Goal: Task Accomplishment & Management: Complete application form

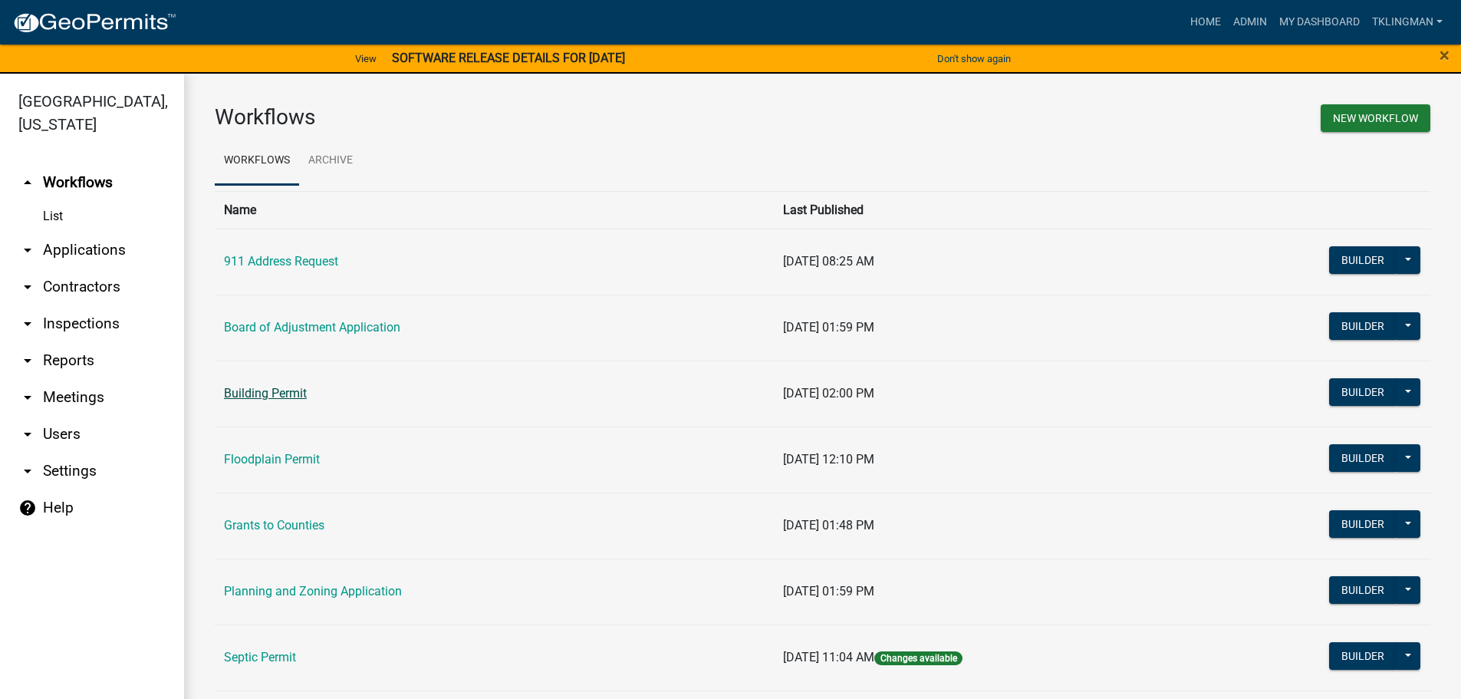
click at [255, 391] on link "Building Permit" at bounding box center [265, 393] width 83 height 15
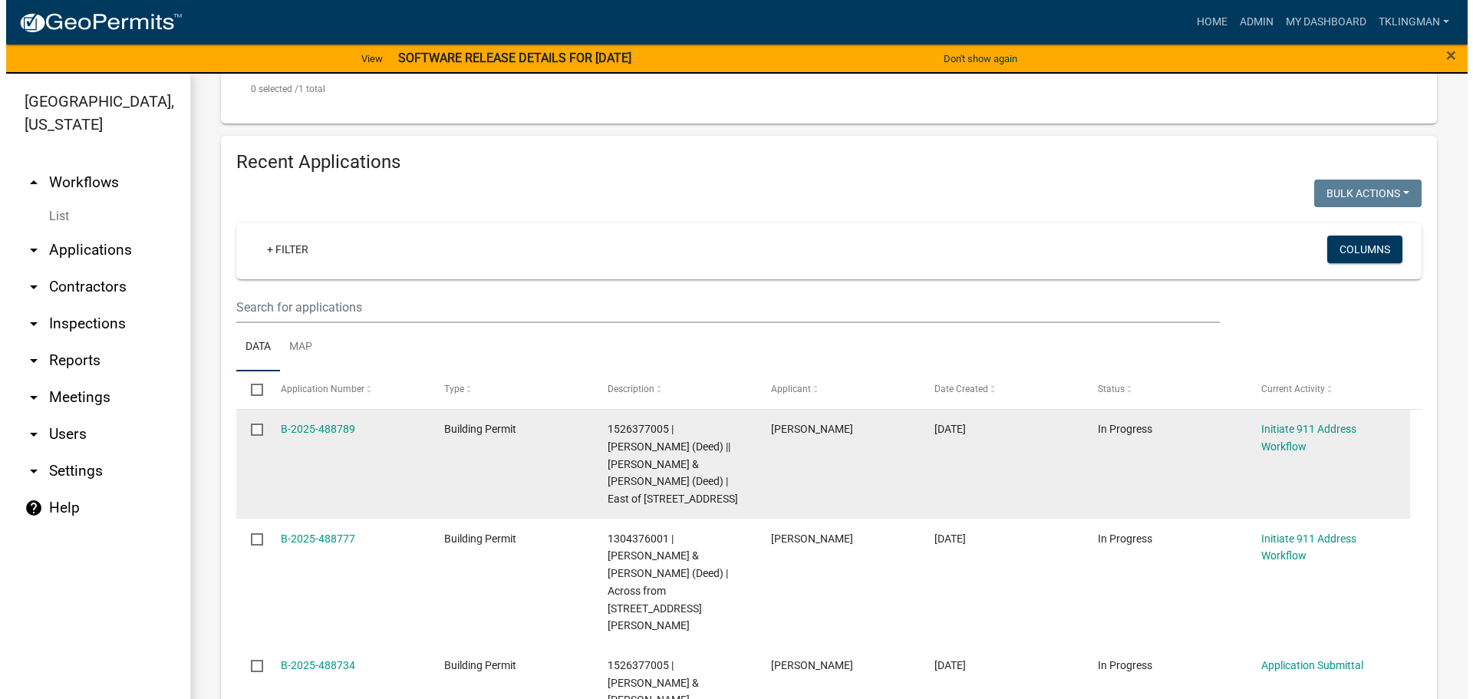
scroll to position [614, 0]
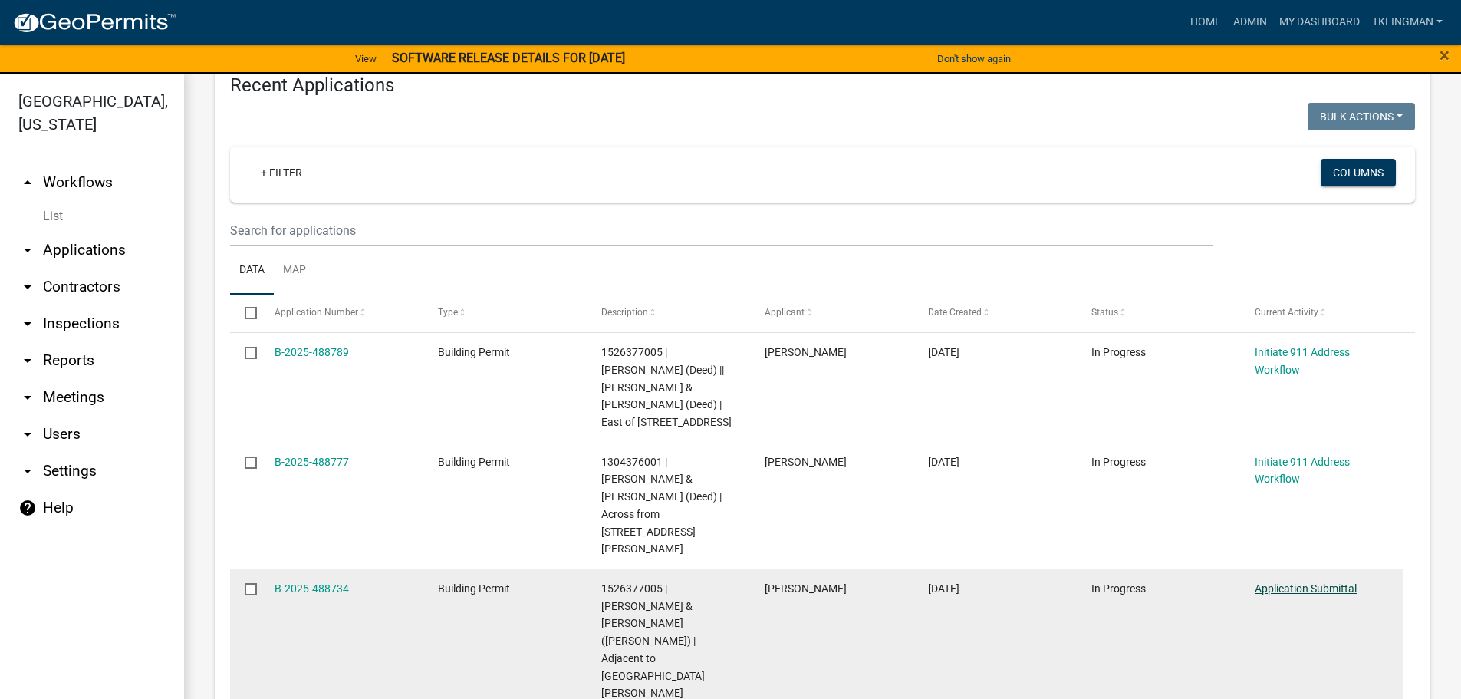
click at [1266, 582] on link "Application Submittal" at bounding box center [1306, 588] width 102 height 12
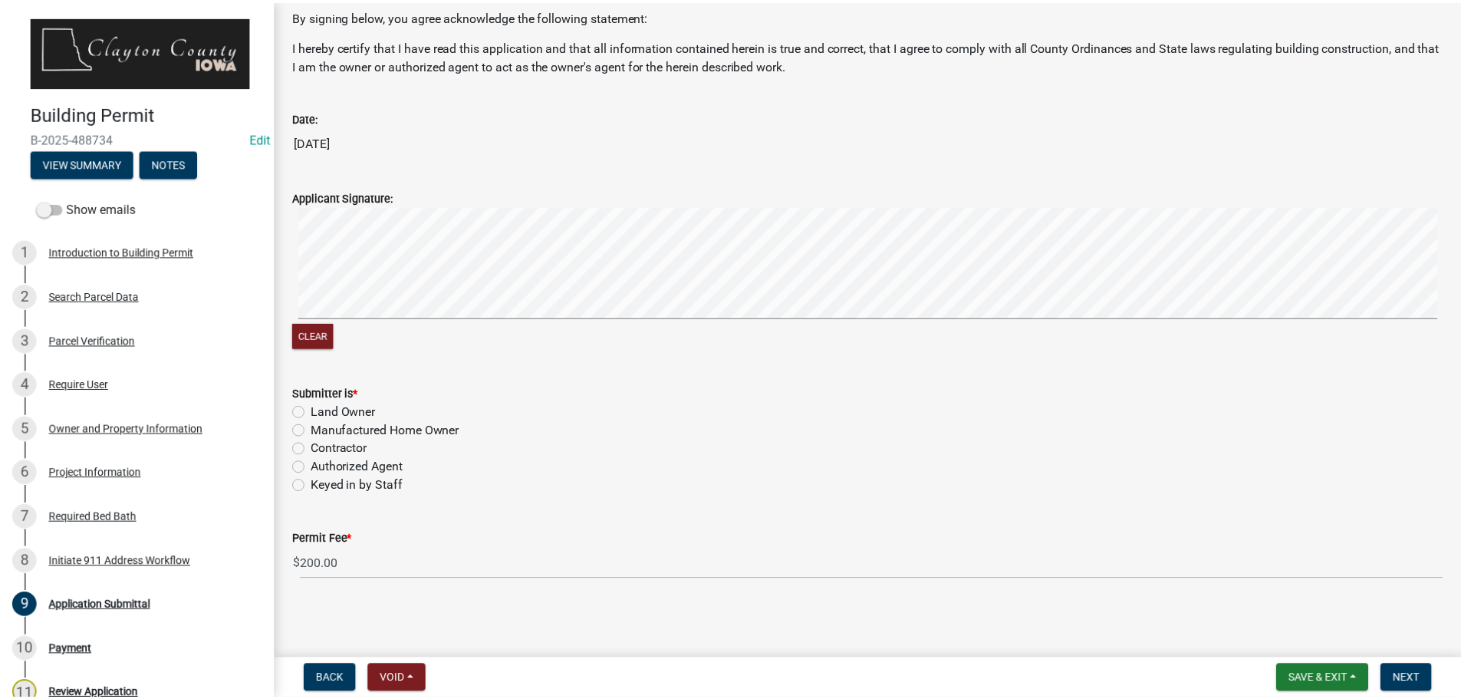
scroll to position [80, 0]
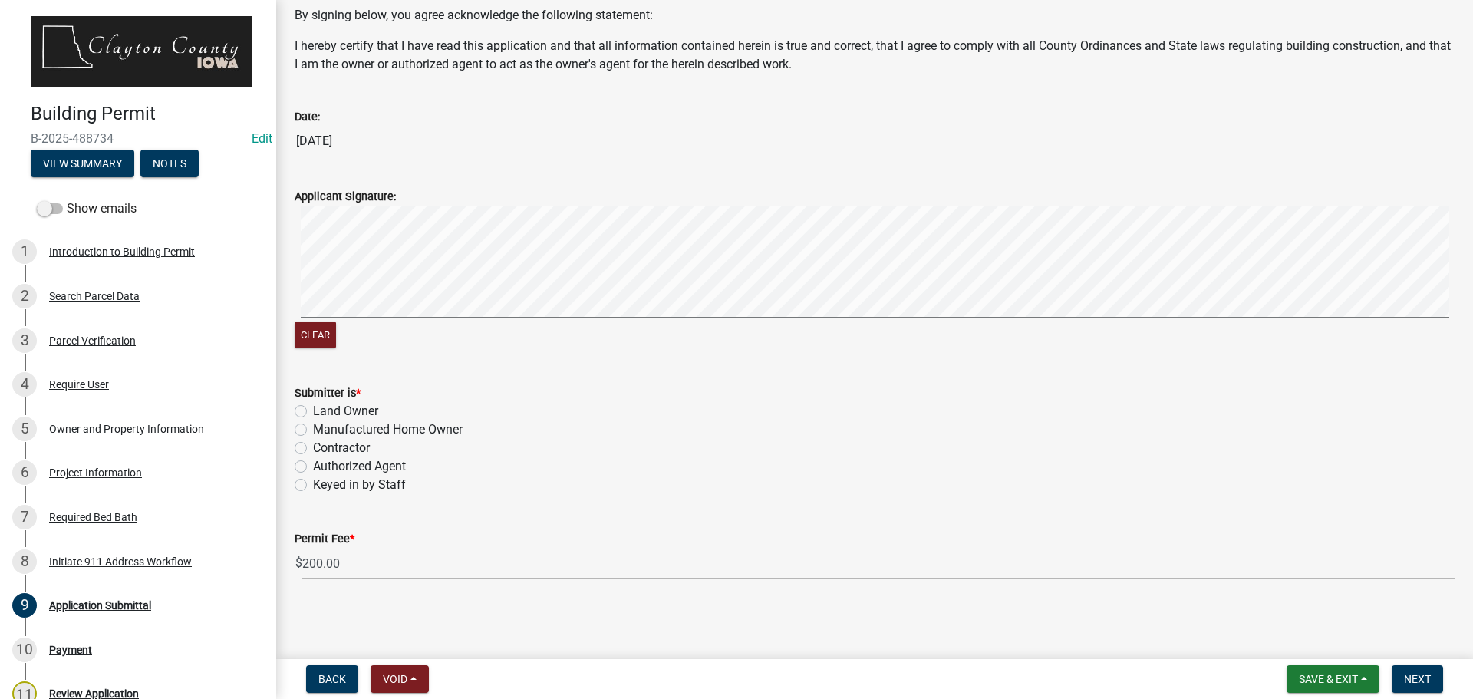
click at [313, 468] on label "Authorized Agent" at bounding box center [359, 466] width 93 height 18
click at [313, 467] on input "Authorized Agent" at bounding box center [318, 462] width 10 height 10
radio input "true"
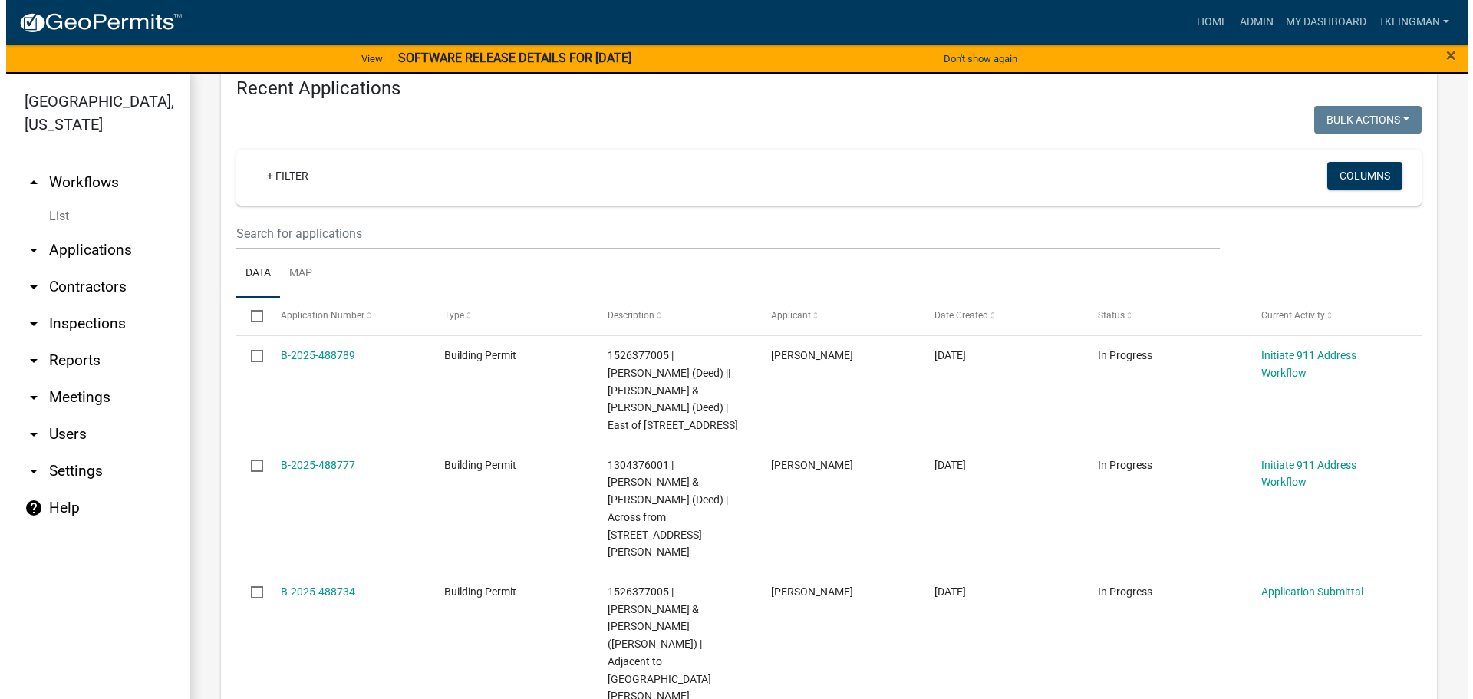
scroll to position [614, 0]
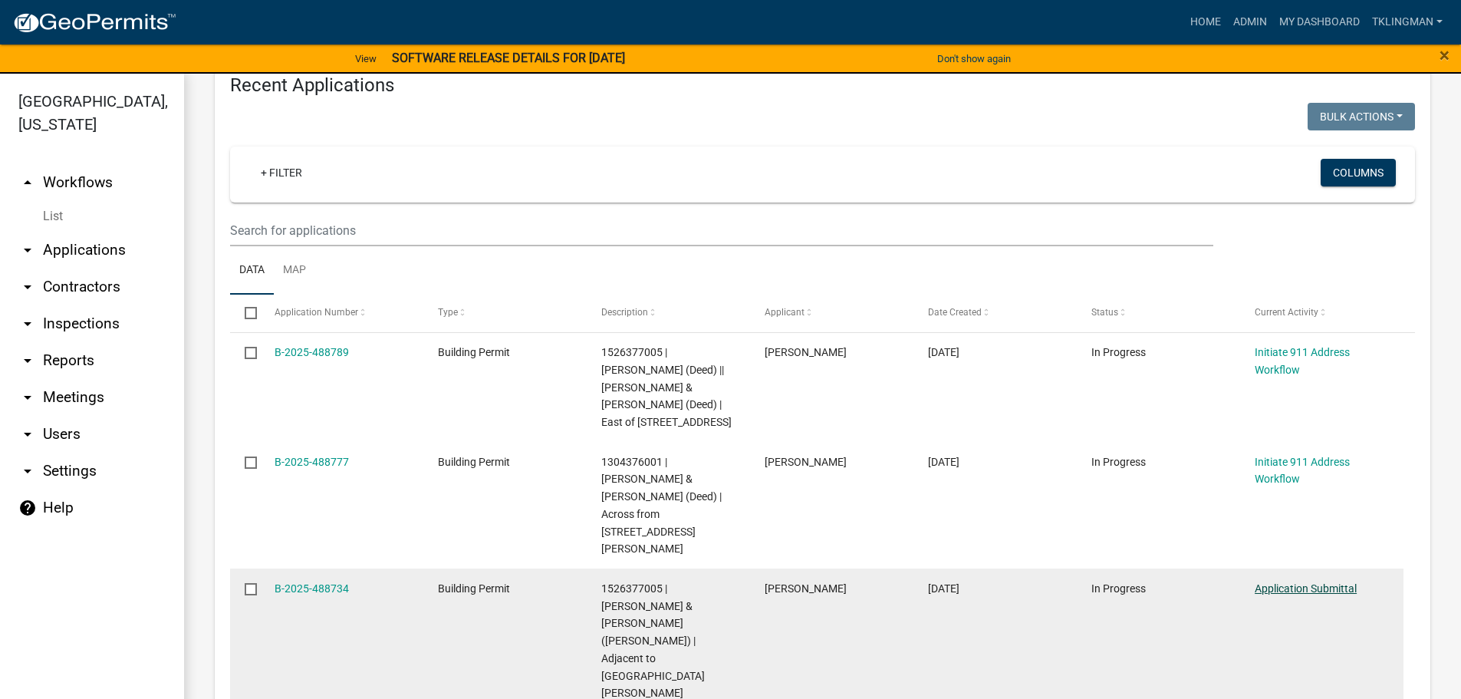
click at [1315, 582] on link "Application Submittal" at bounding box center [1306, 588] width 102 height 12
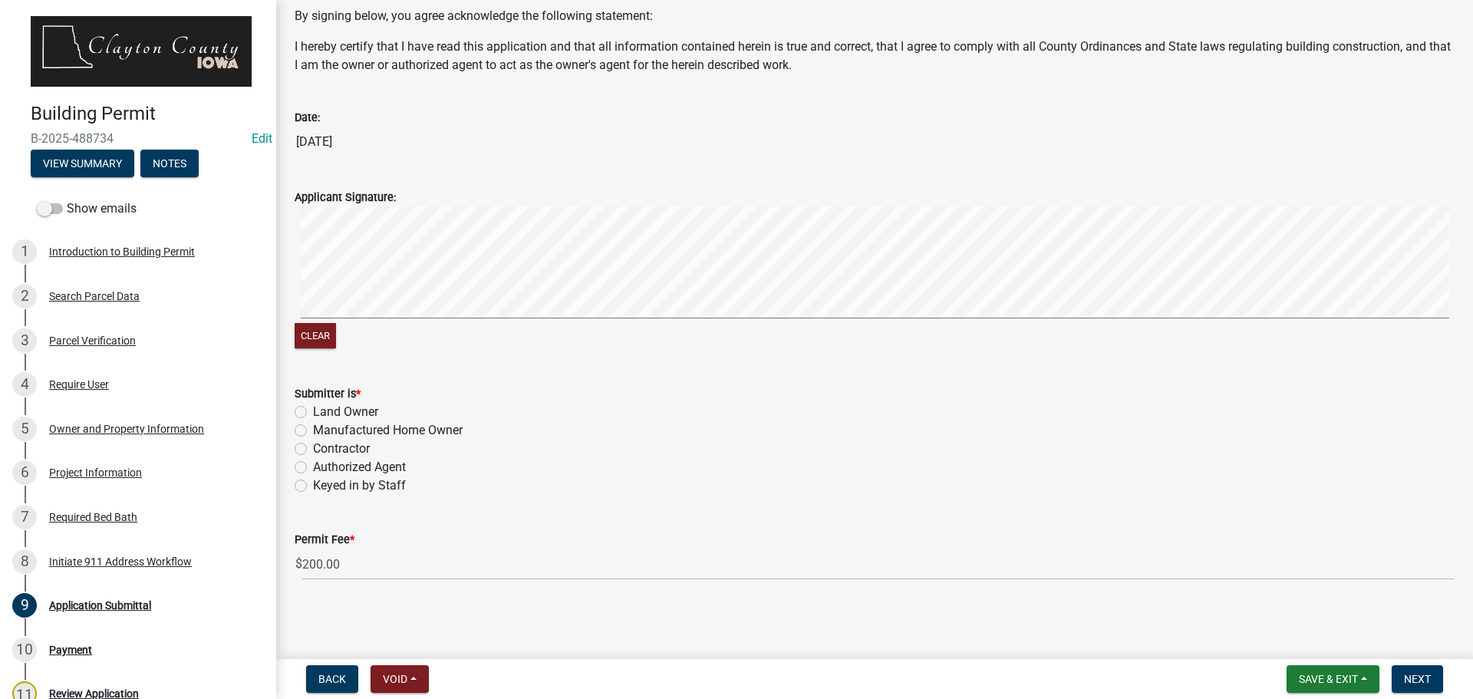
scroll to position [80, 0]
drag, startPoint x: 304, startPoint y: 462, endPoint x: 325, endPoint y: 461, distance: 21.5
click at [313, 461] on label "Authorized Agent" at bounding box center [359, 466] width 93 height 18
click at [313, 461] on input "Authorized Agent" at bounding box center [318, 462] width 10 height 10
radio input "true"
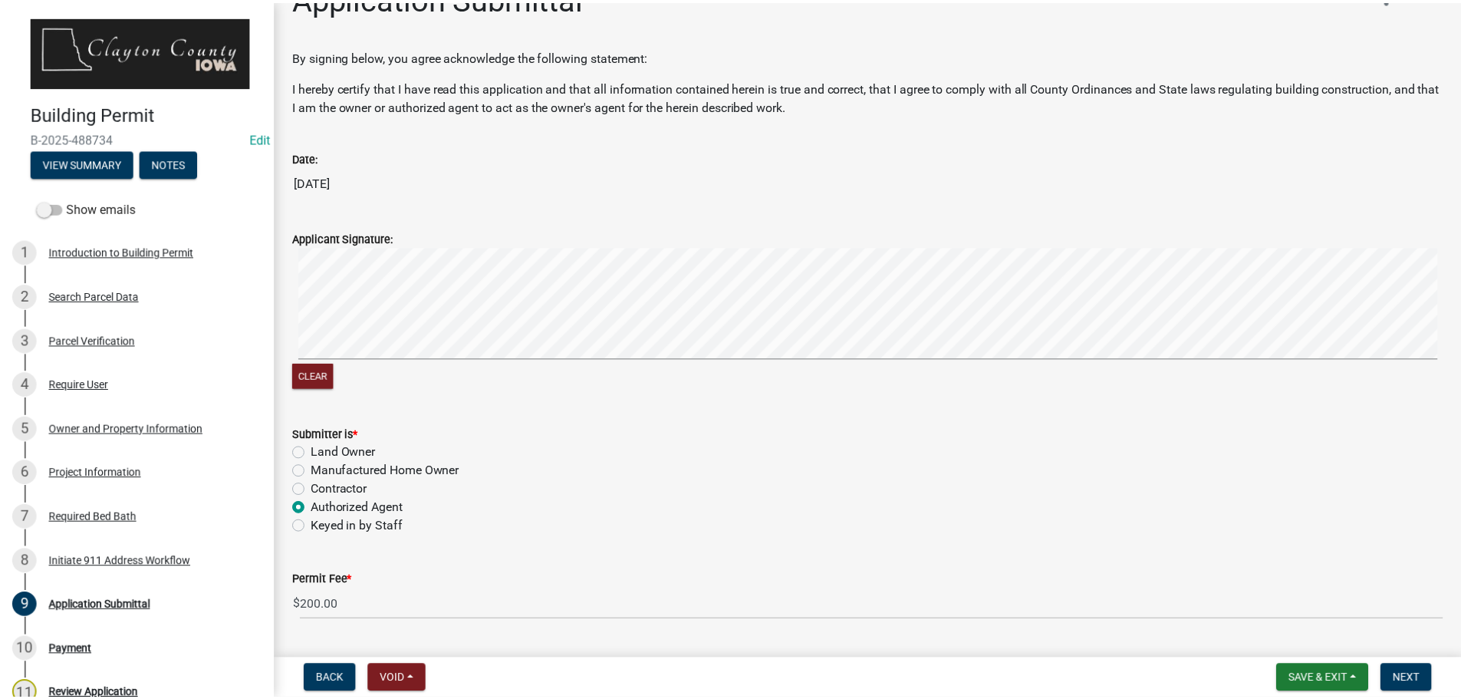
scroll to position [0, 0]
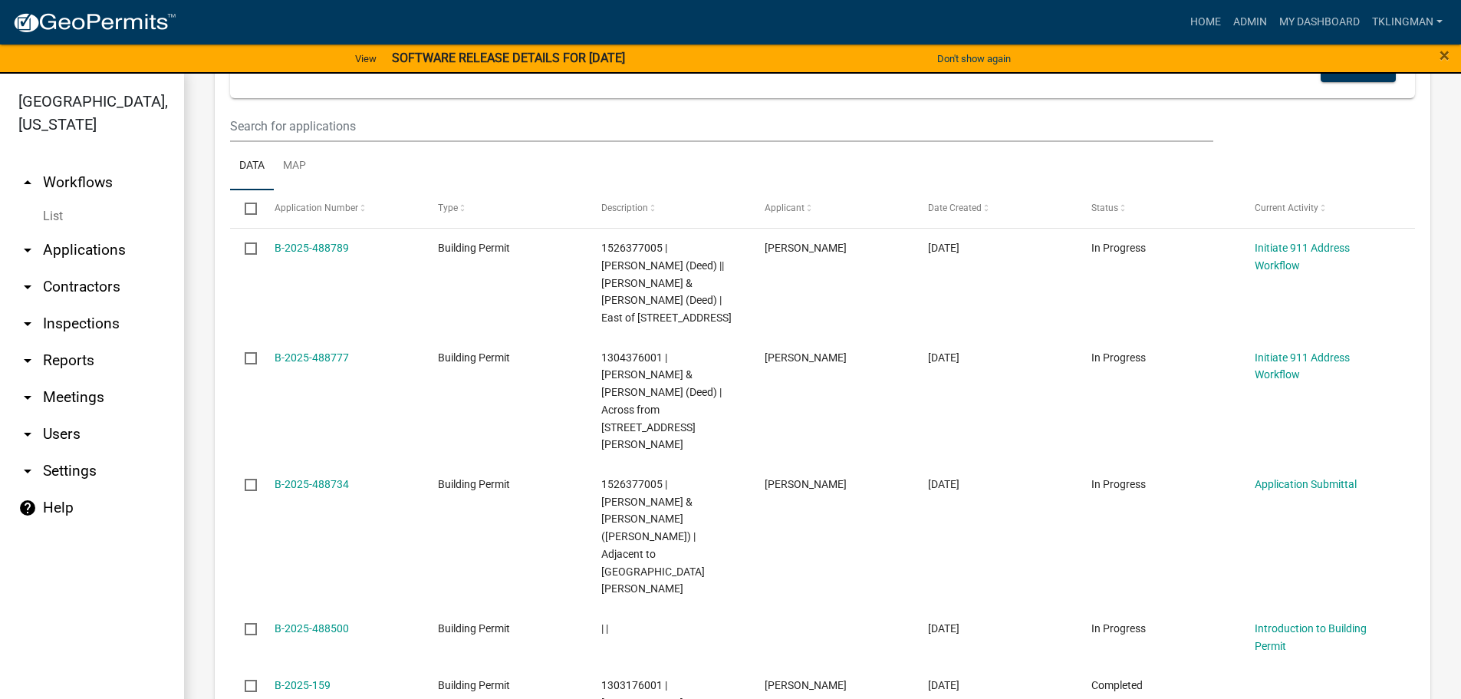
scroll to position [690, 0]
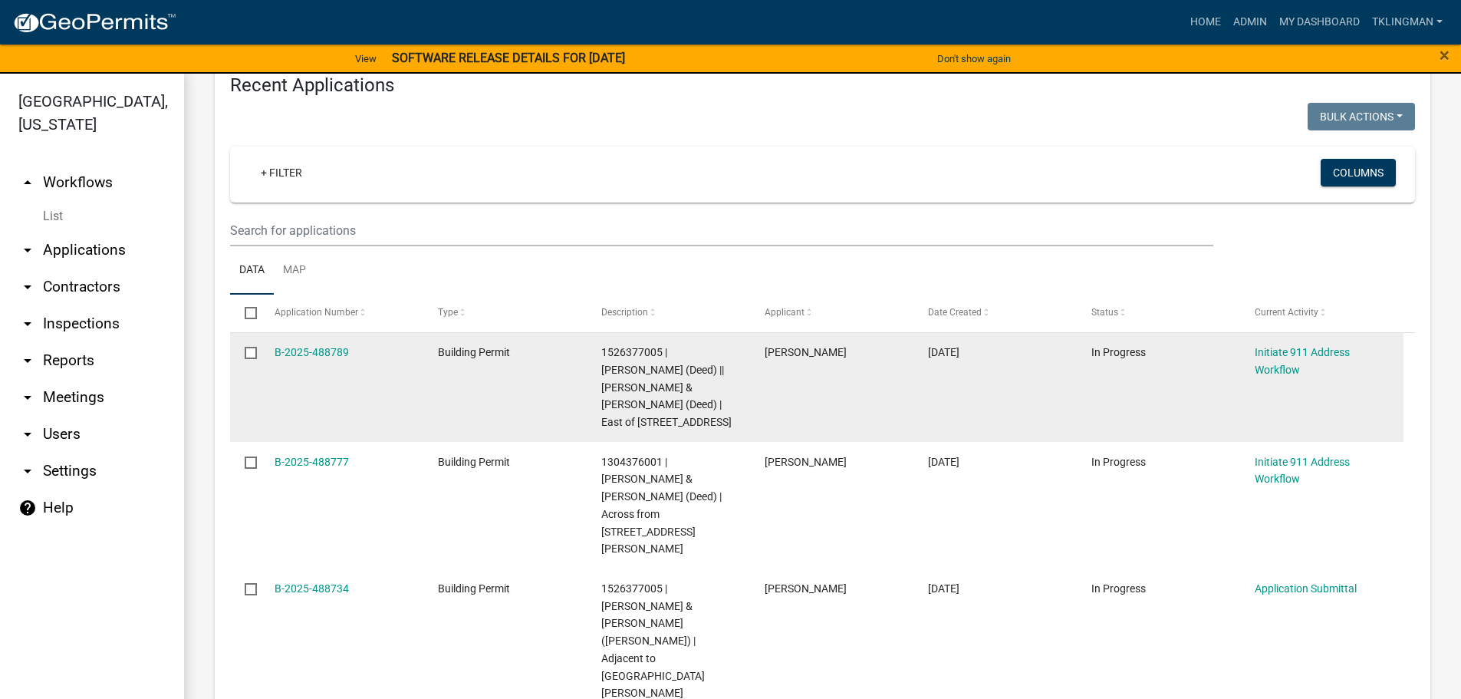
scroll to position [690, 0]
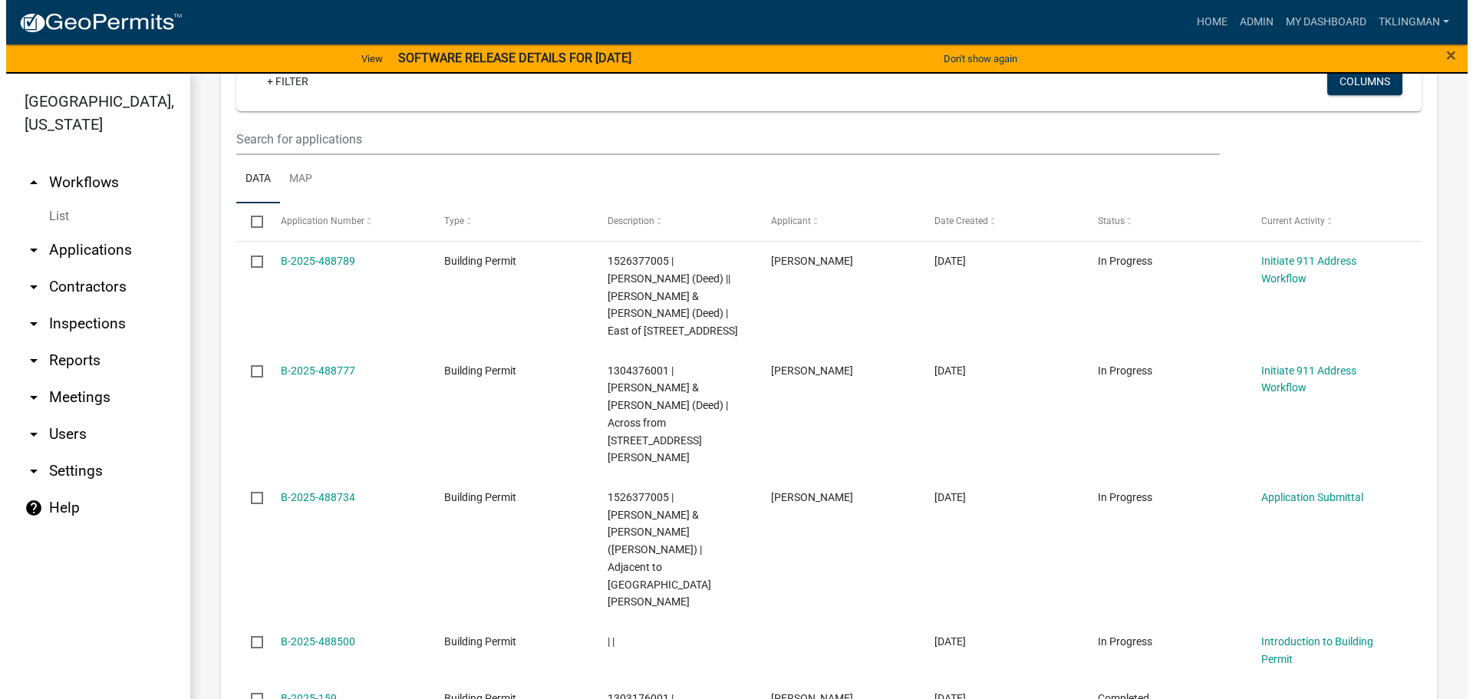
scroll to position [690, 0]
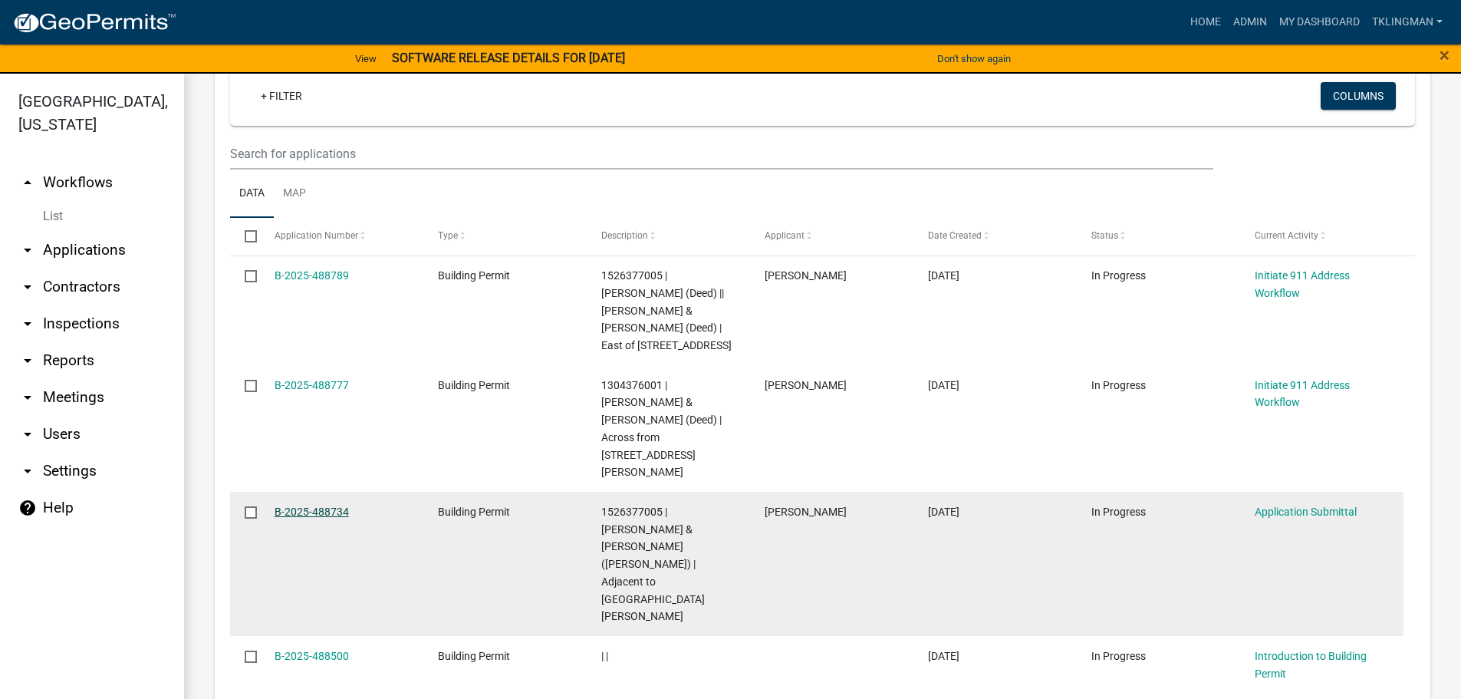
click at [326, 505] on link "B-2025-488734" at bounding box center [312, 511] width 74 height 12
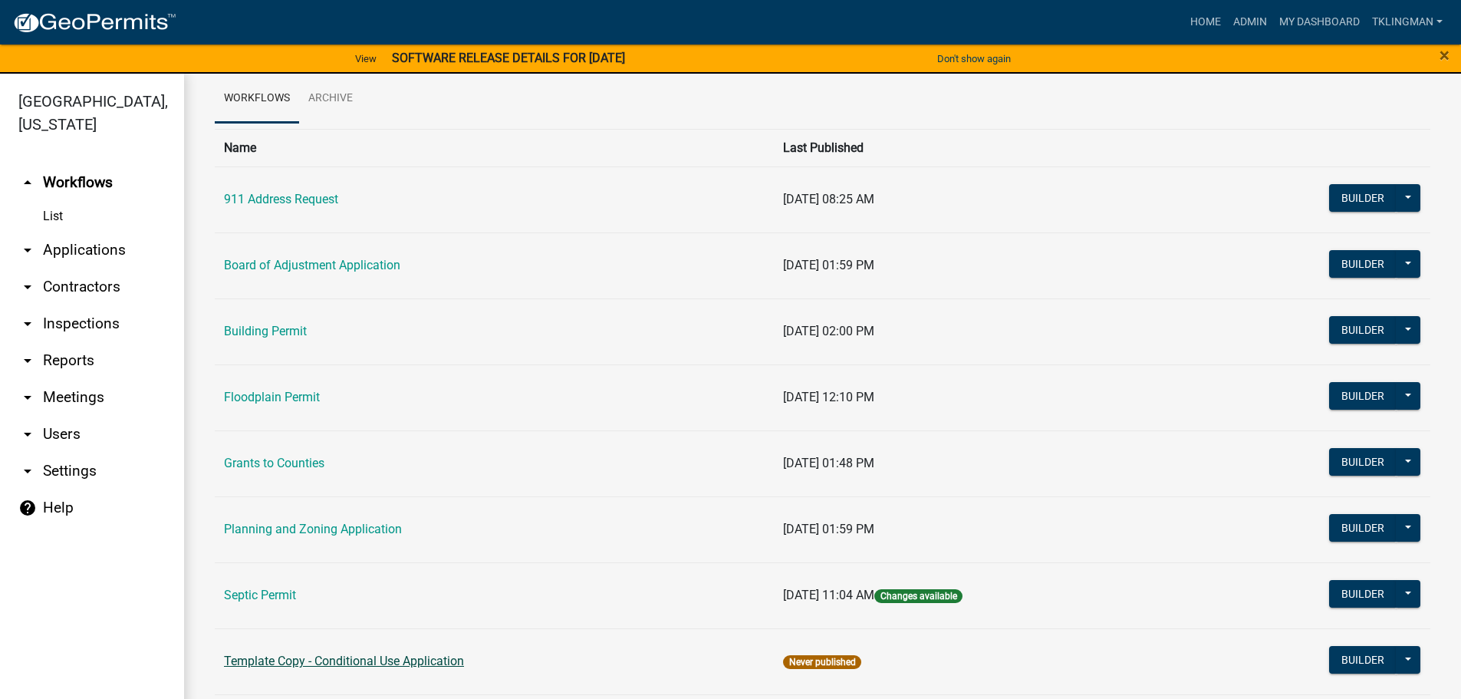
scroll to position [61, 0]
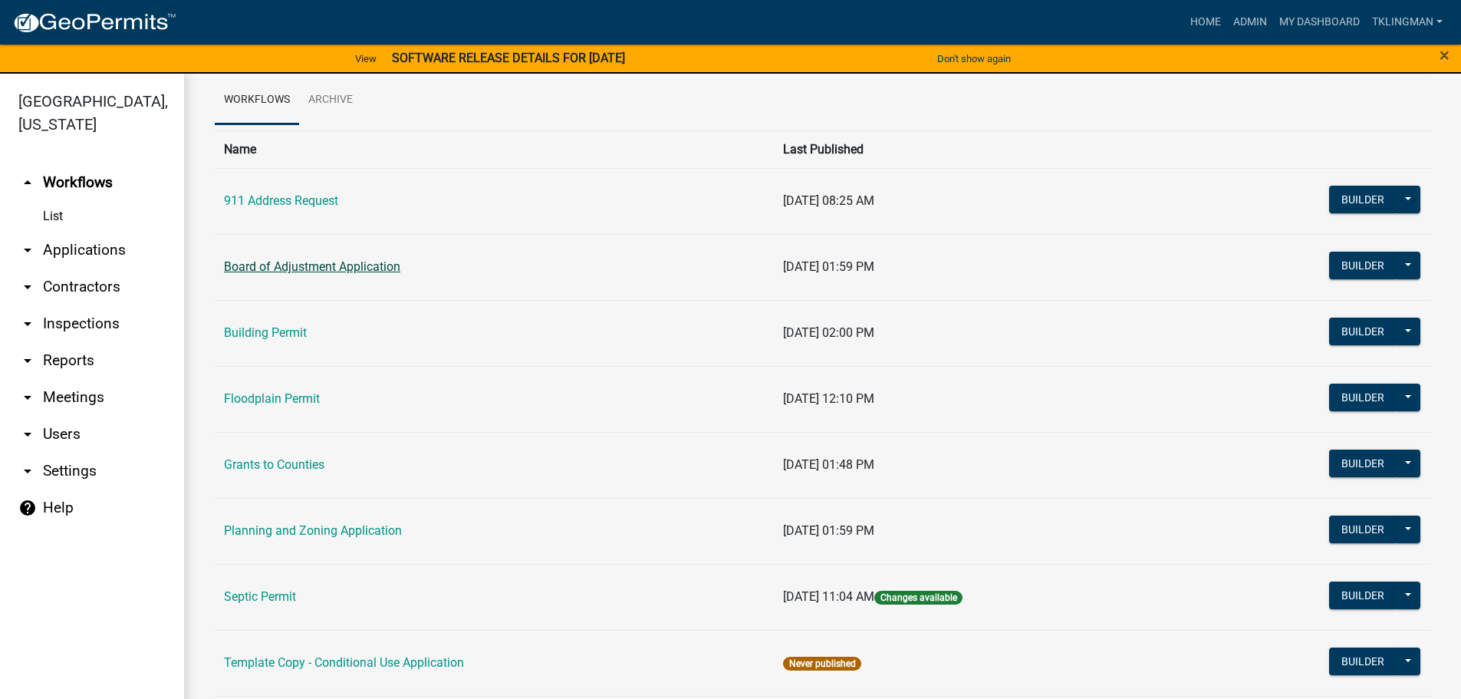
click at [318, 269] on link "Board of Adjustment Application" at bounding box center [312, 266] width 176 height 15
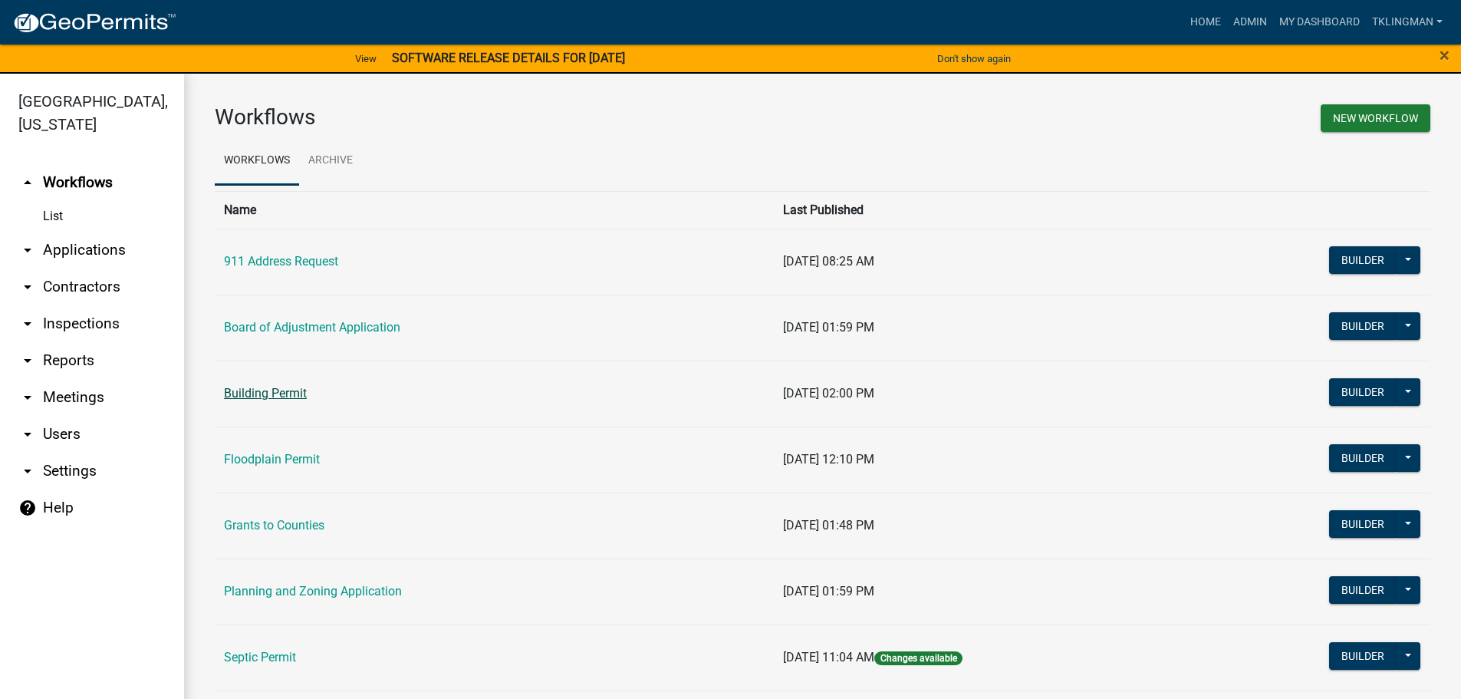
click at [275, 390] on link "Building Permit" at bounding box center [265, 393] width 83 height 15
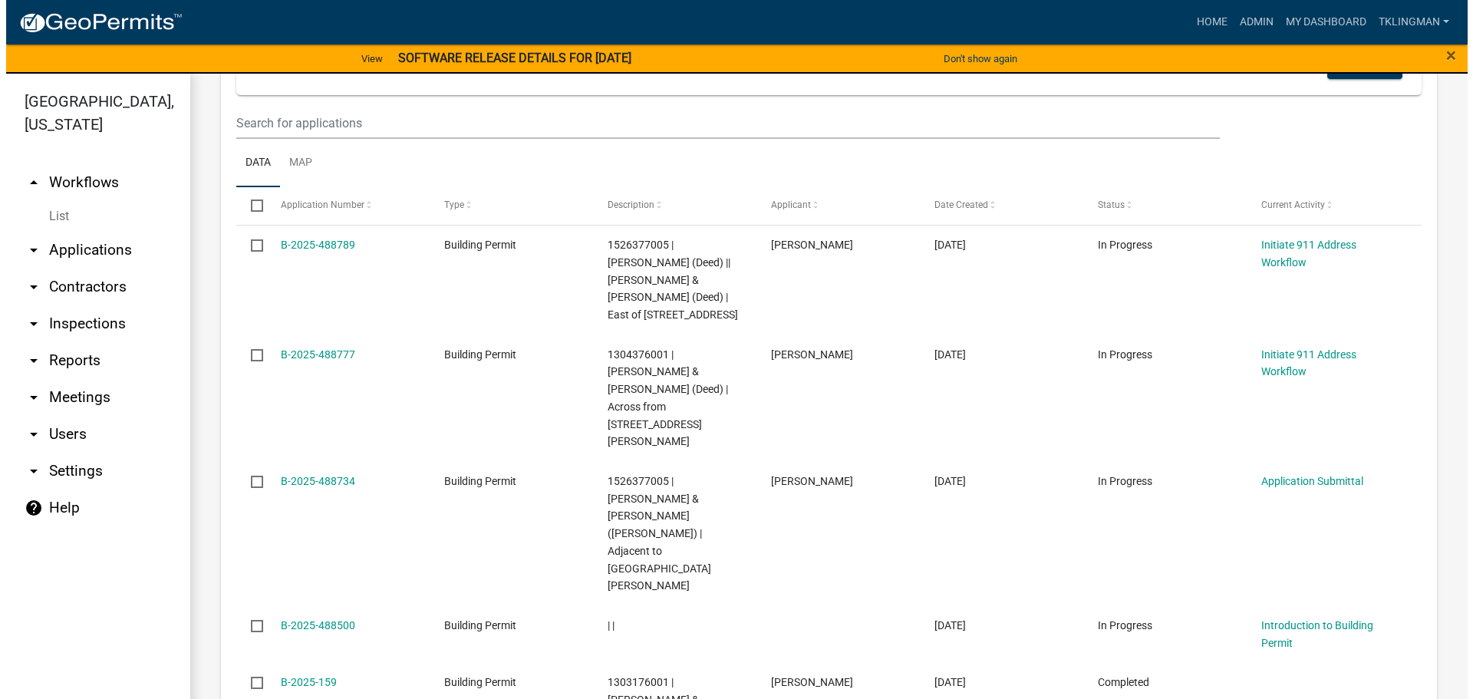
scroll to position [767, 0]
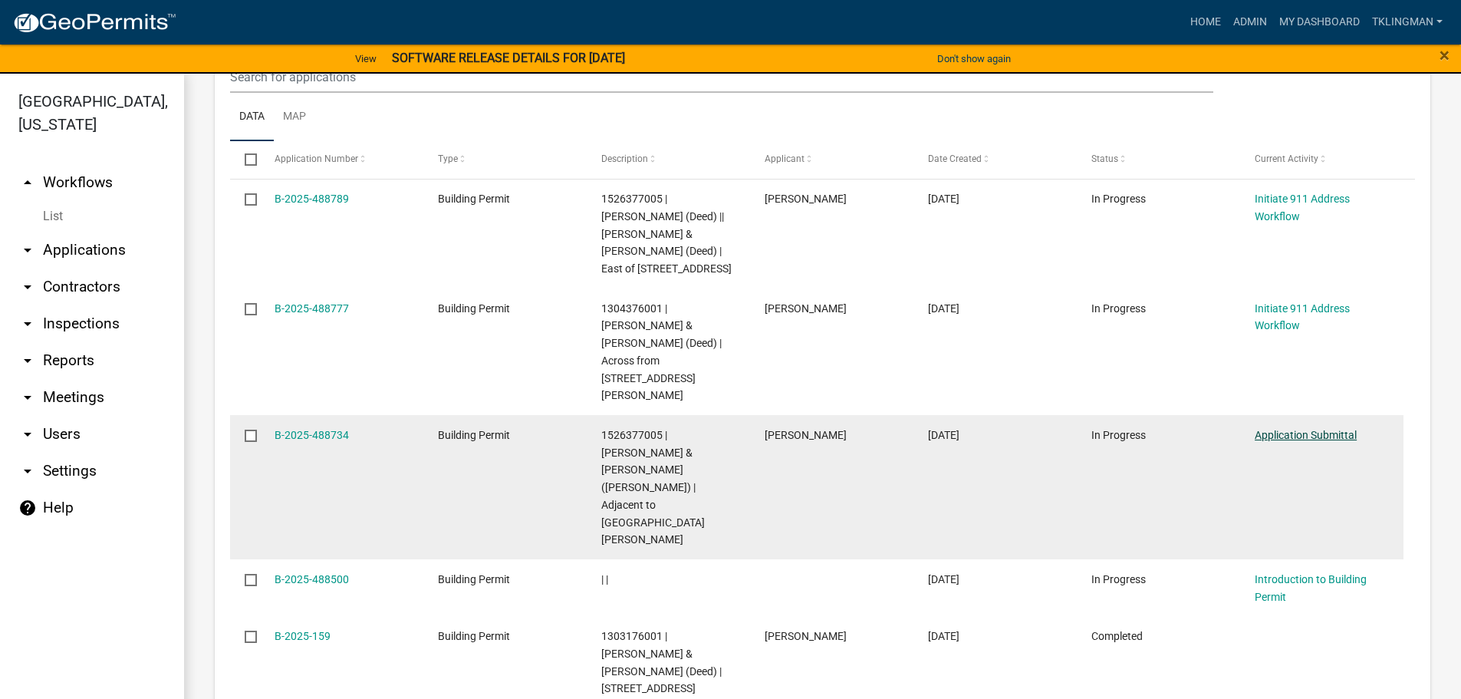
click at [1345, 429] on link "Application Submittal" at bounding box center [1306, 435] width 102 height 12
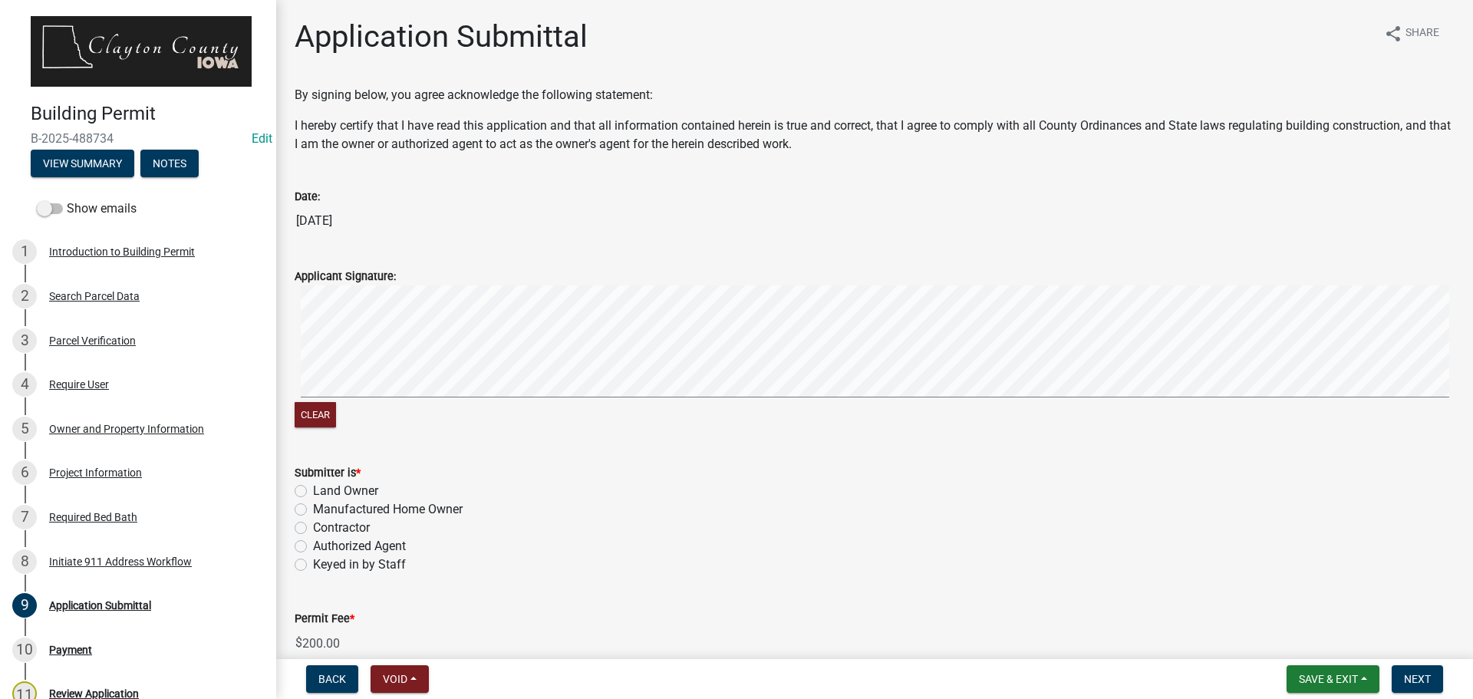
click at [313, 547] on label "Authorized Agent" at bounding box center [359, 546] width 93 height 18
click at [313, 547] on input "Authorized Agent" at bounding box center [318, 542] width 10 height 10
radio input "true"
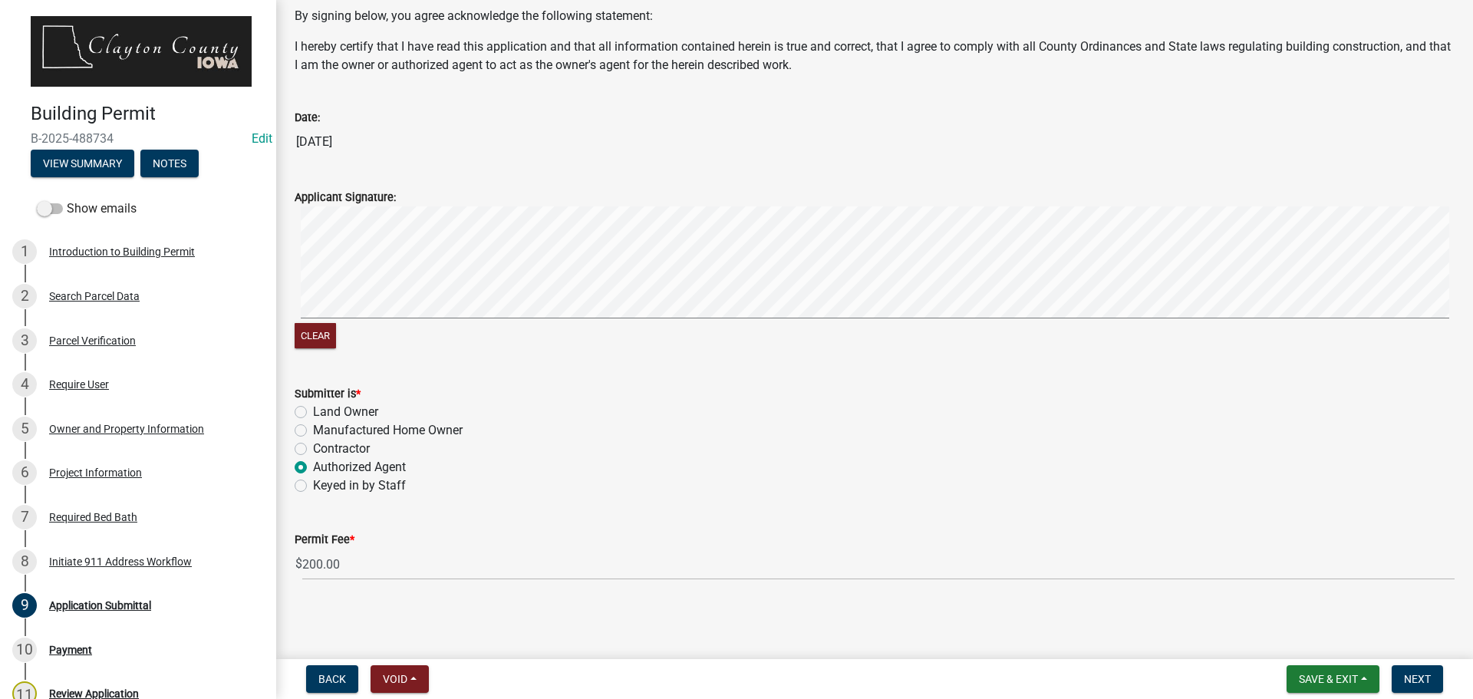
scroll to position [80, 0]
click at [1412, 676] on span "Next" at bounding box center [1417, 679] width 27 height 12
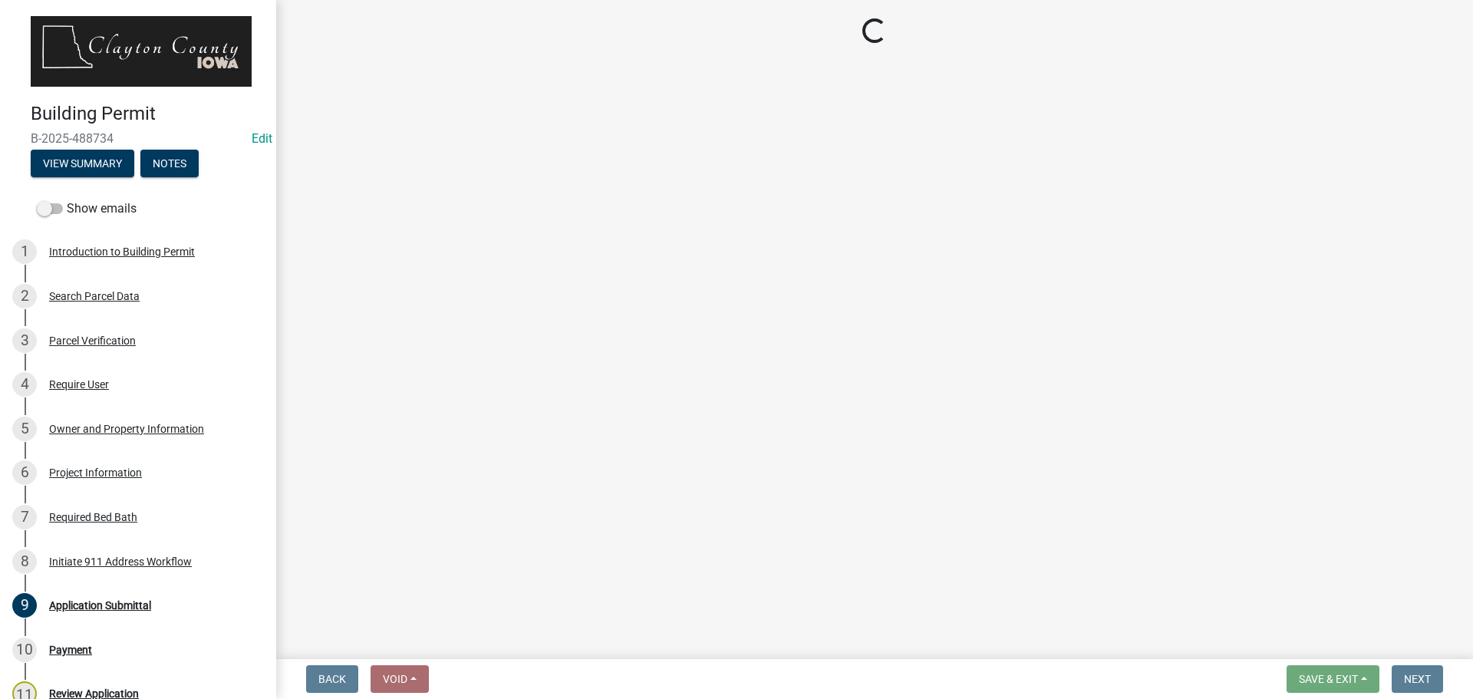
select select "3: 3"
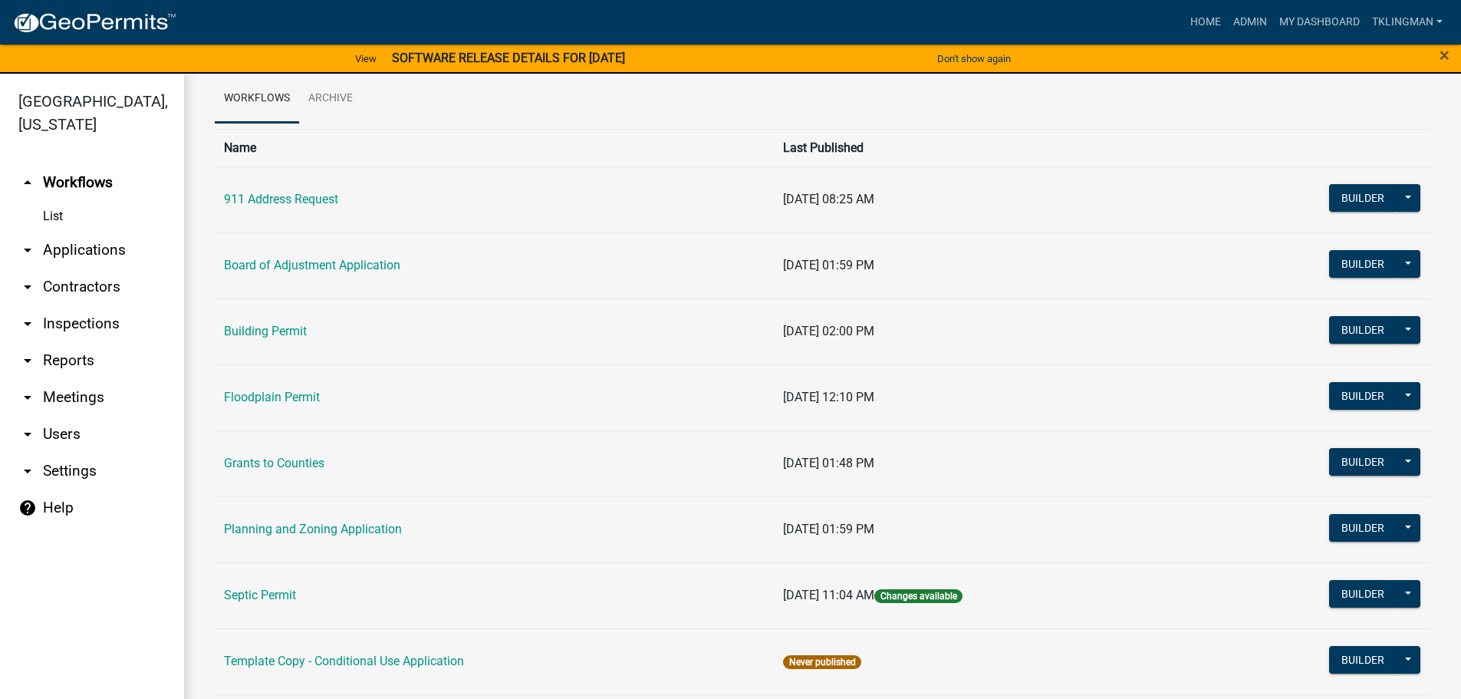
scroll to position [61, 0]
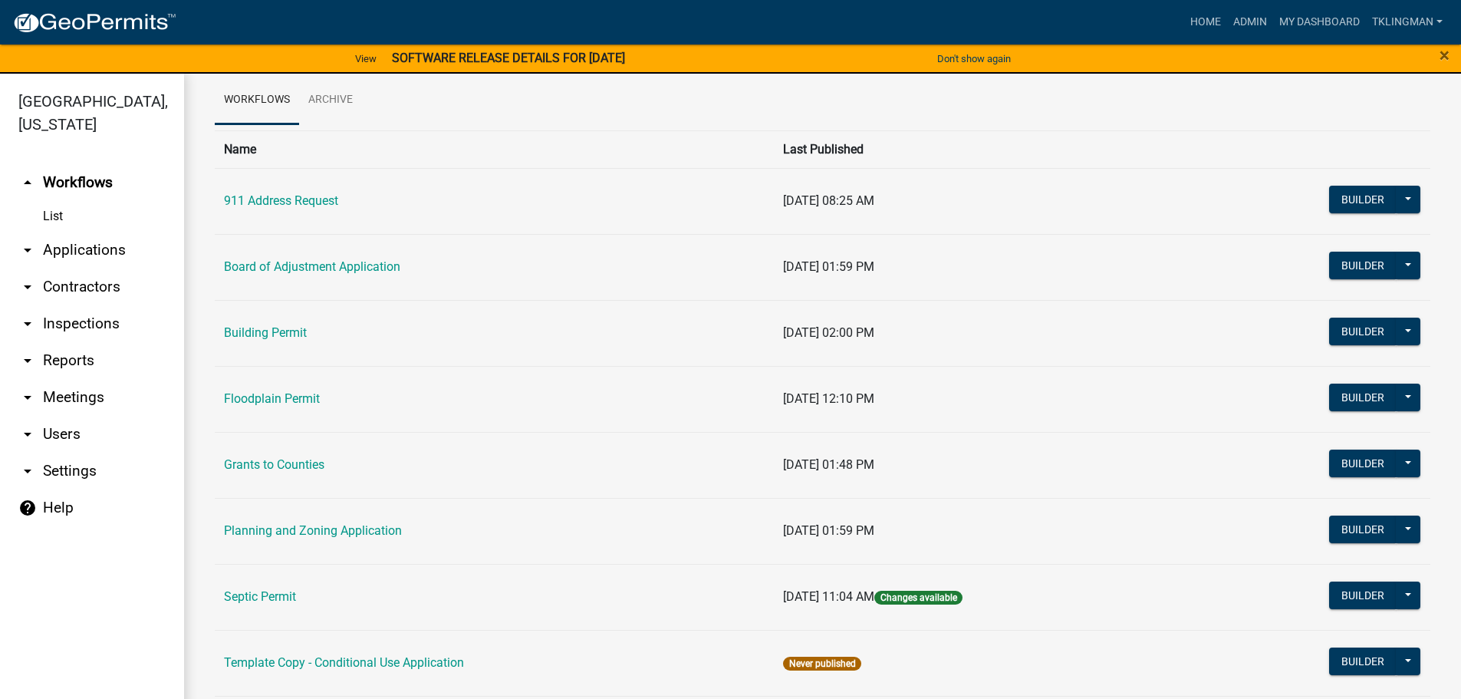
click at [274, 328] on link "Building Permit" at bounding box center [265, 332] width 83 height 15
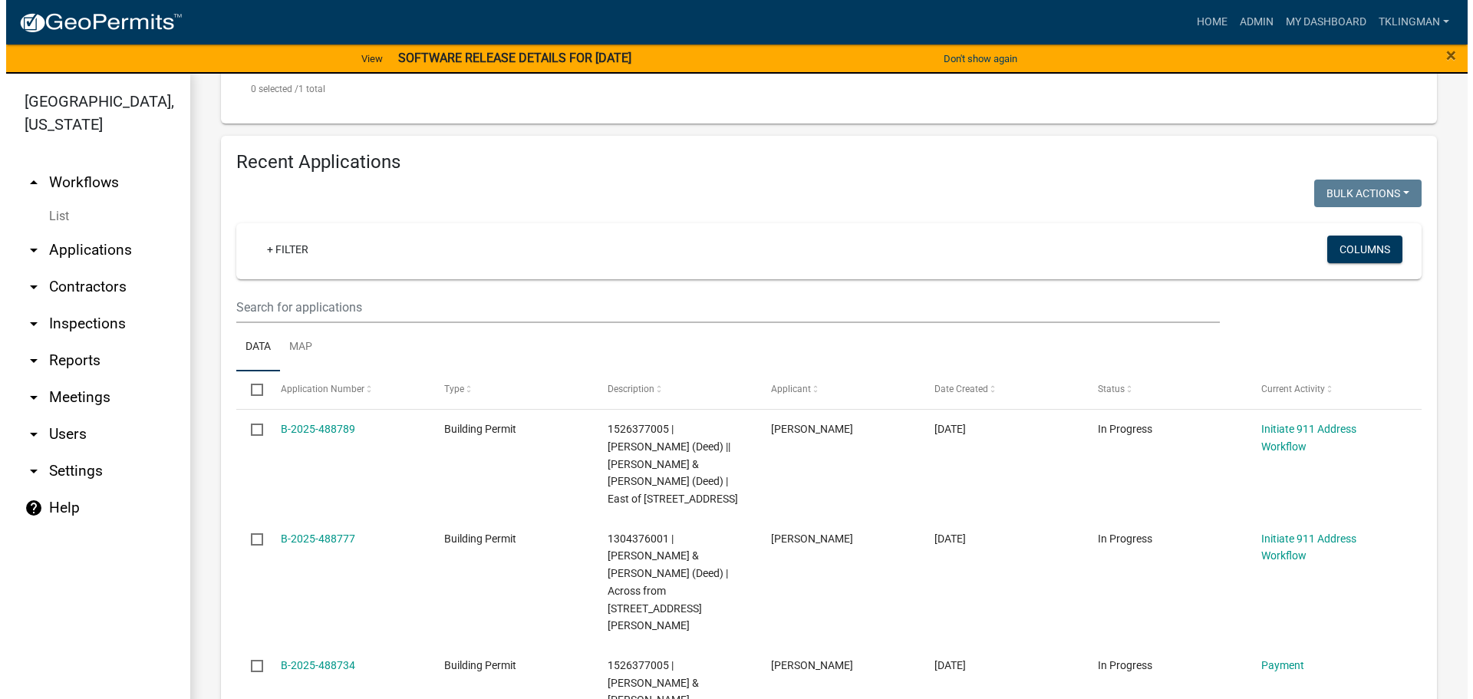
scroll to position [767, 0]
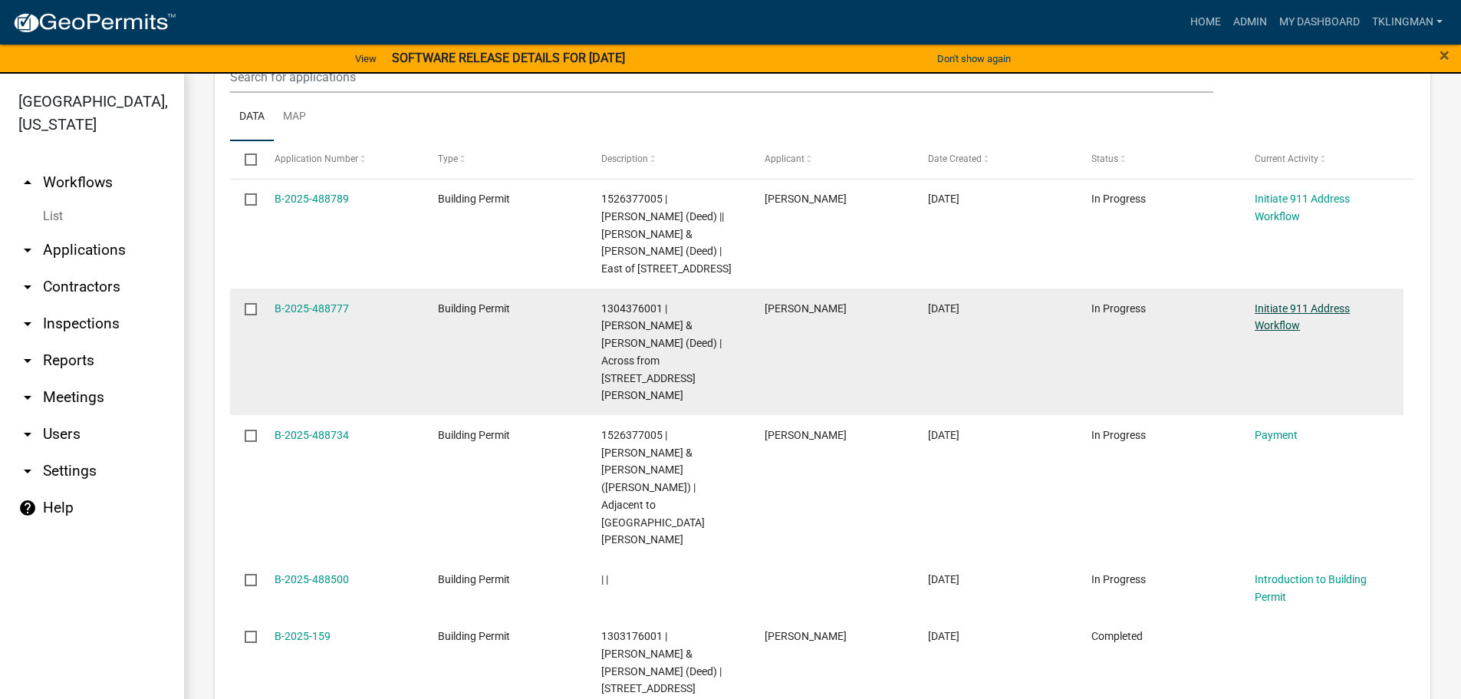
click at [1312, 304] on link "Initiate 911 Address Workflow" at bounding box center [1302, 317] width 95 height 30
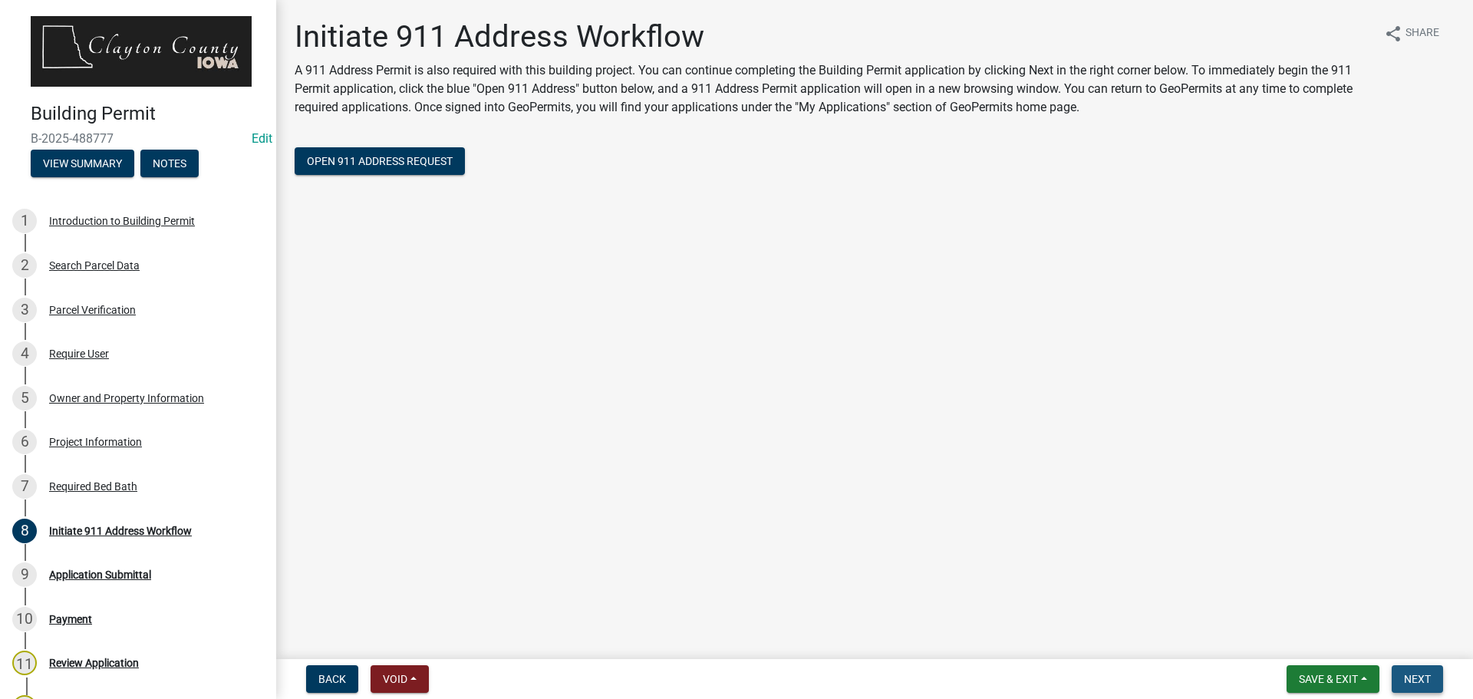
click at [1412, 677] on span "Next" at bounding box center [1417, 679] width 27 height 12
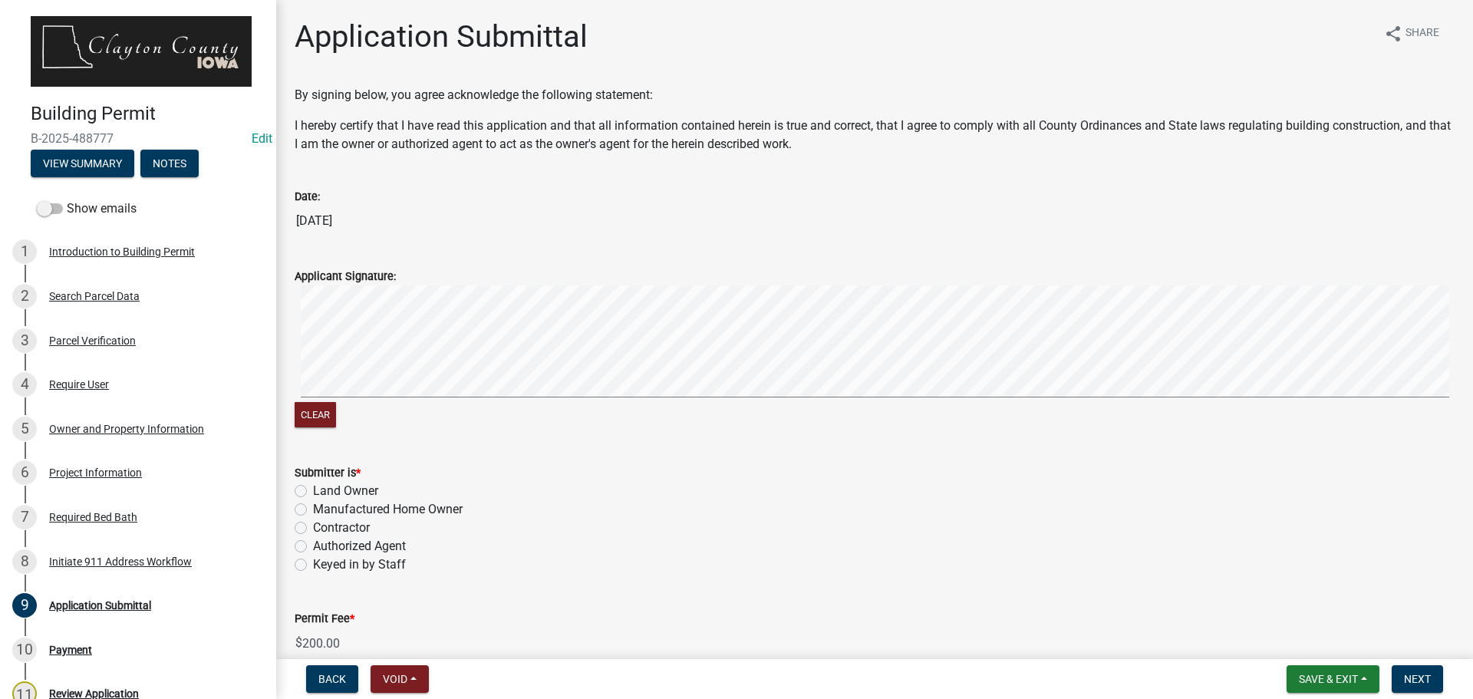
click at [313, 544] on label "Authorized Agent" at bounding box center [359, 546] width 93 height 18
click at [313, 544] on input "Authorized Agent" at bounding box center [318, 542] width 10 height 10
radio input "true"
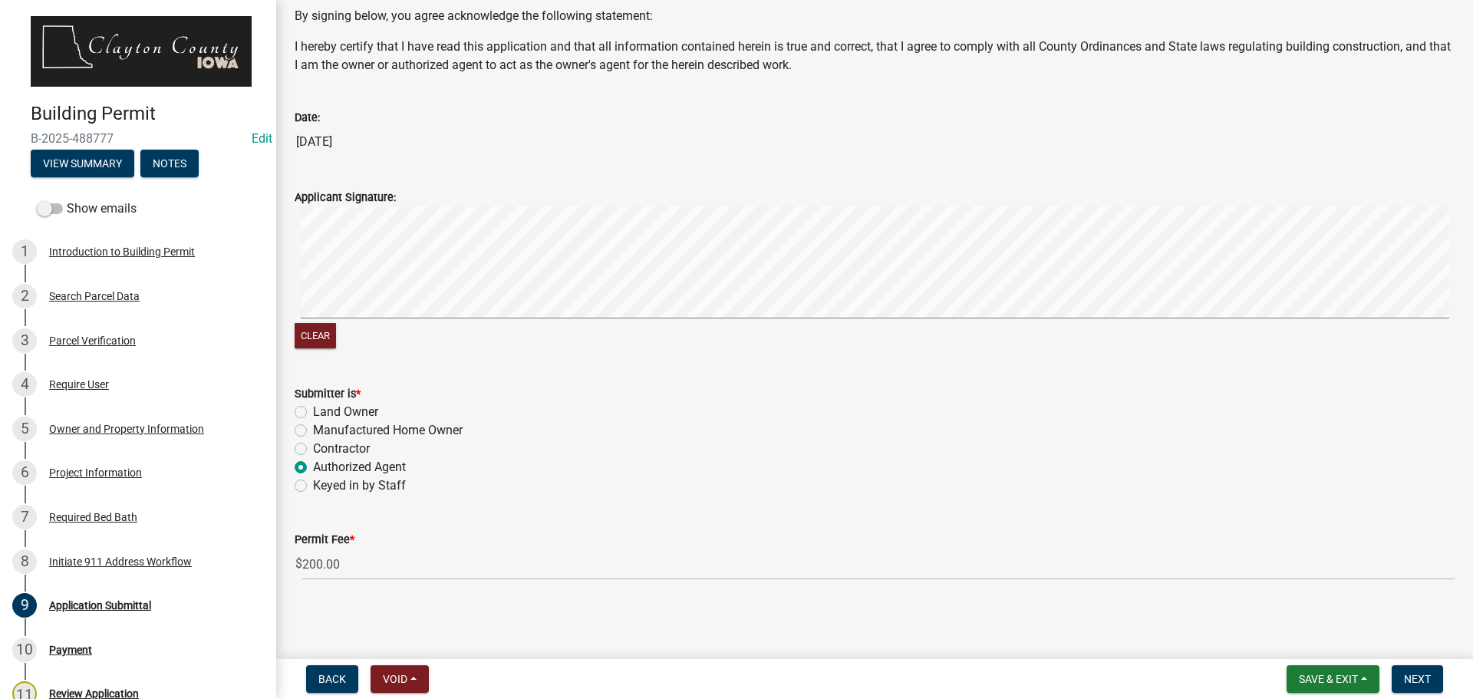
scroll to position [80, 0]
click at [1427, 677] on span "Next" at bounding box center [1417, 679] width 27 height 12
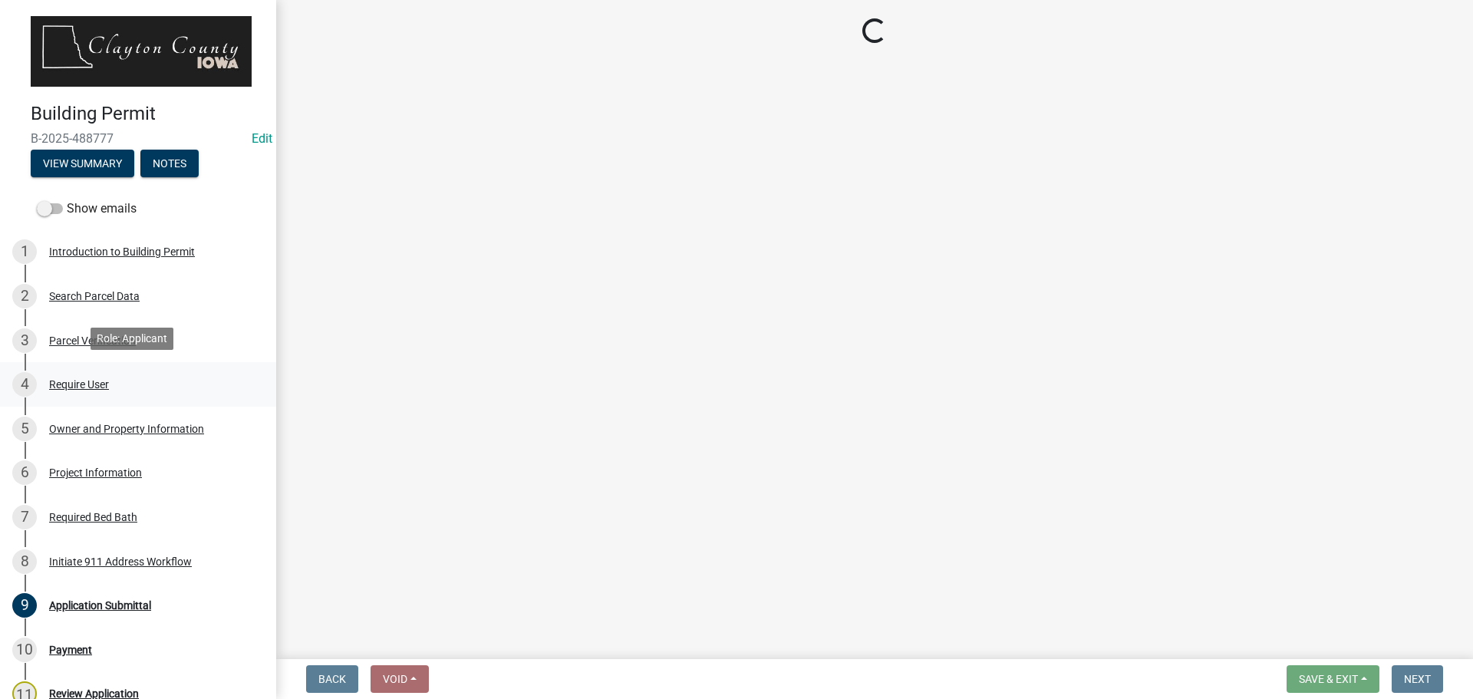
select select "3: 3"
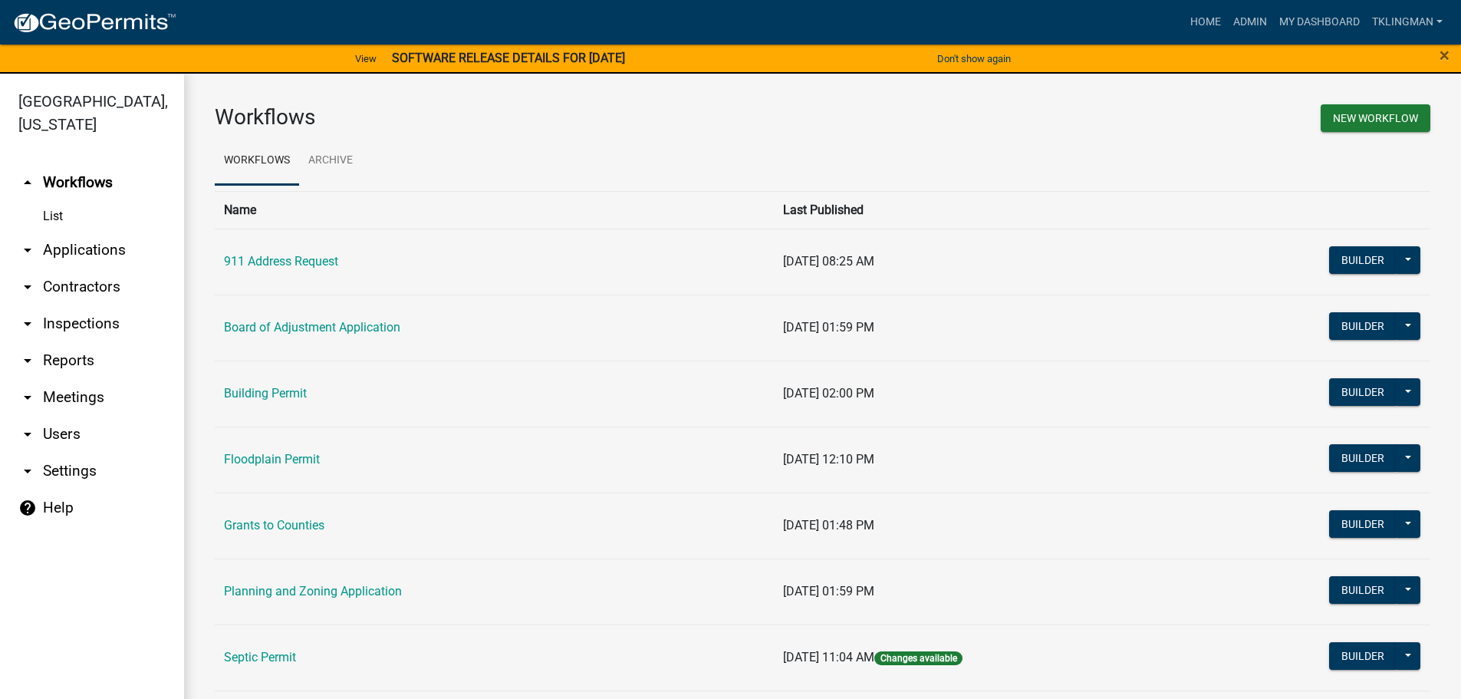
click at [272, 391] on link "Building Permit" at bounding box center [265, 393] width 83 height 15
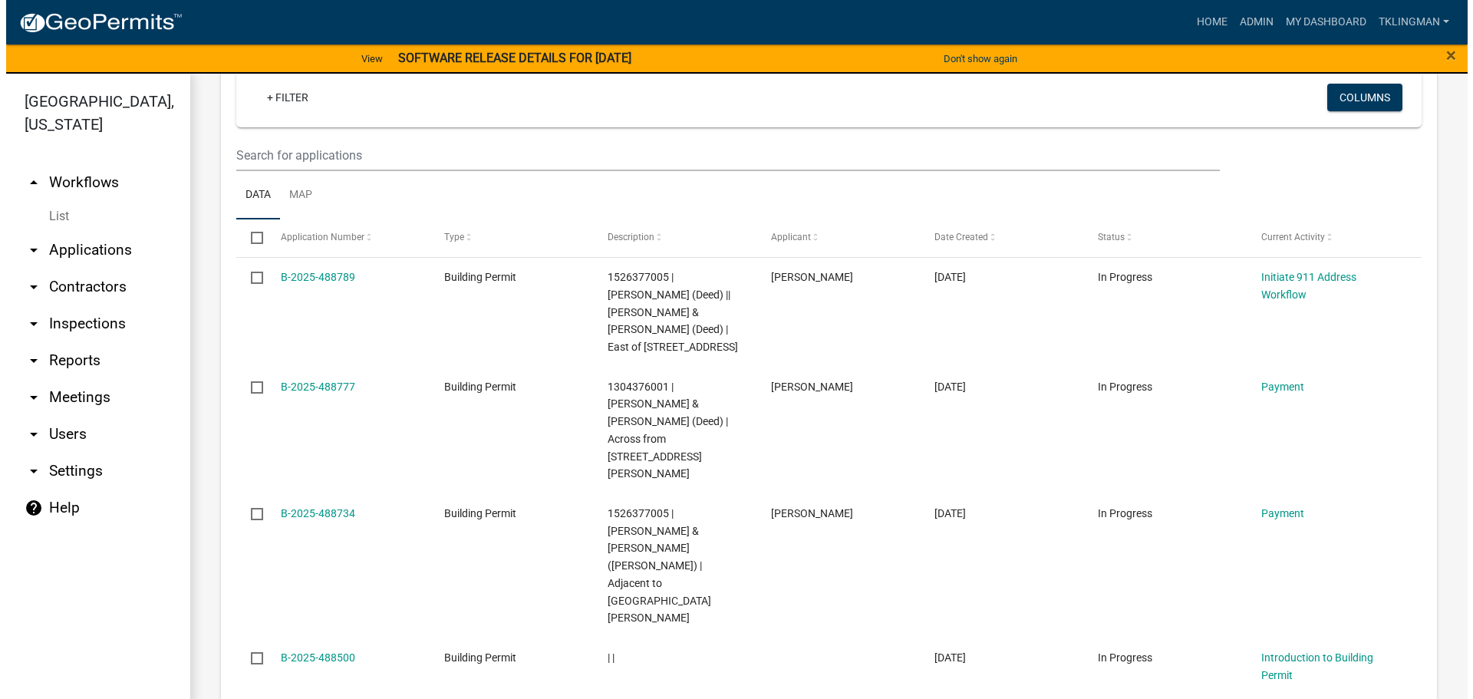
scroll to position [690, 0]
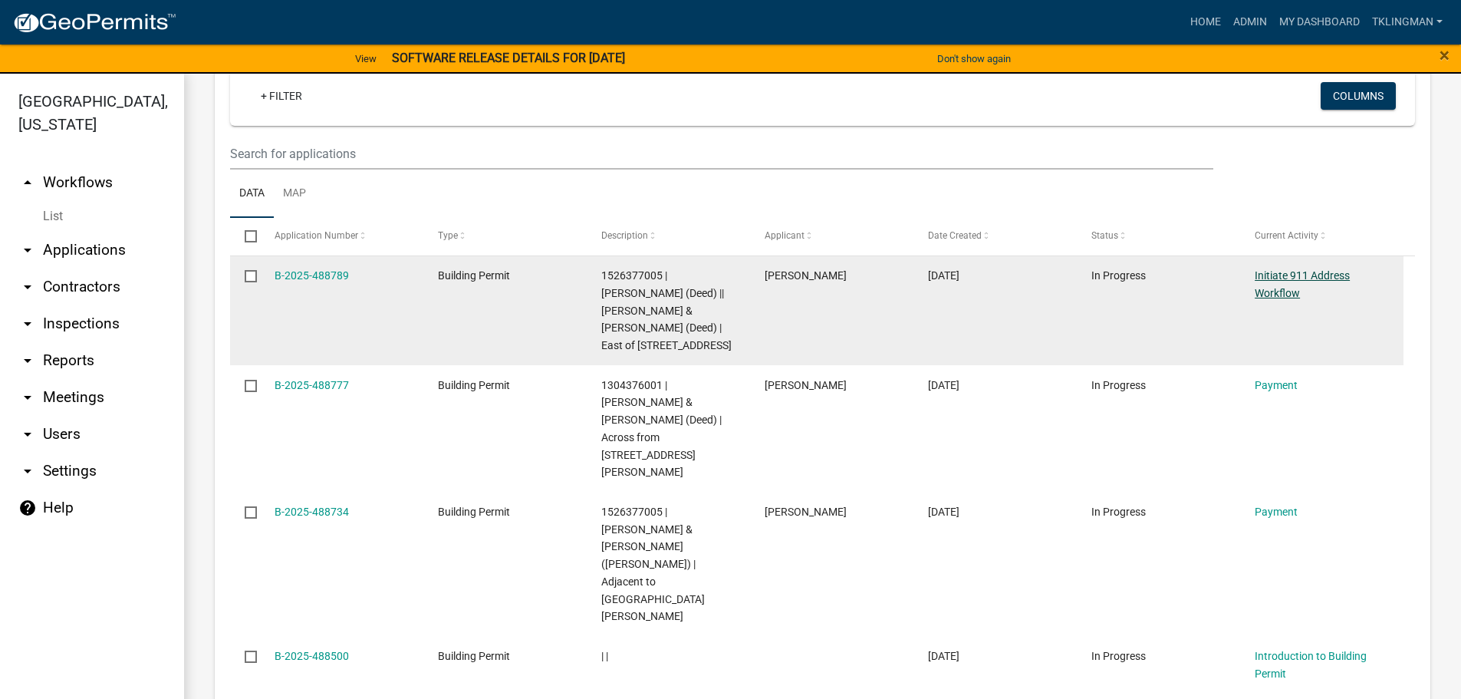
click at [1278, 279] on link "Initiate 911 Address Workflow" at bounding box center [1302, 284] width 95 height 30
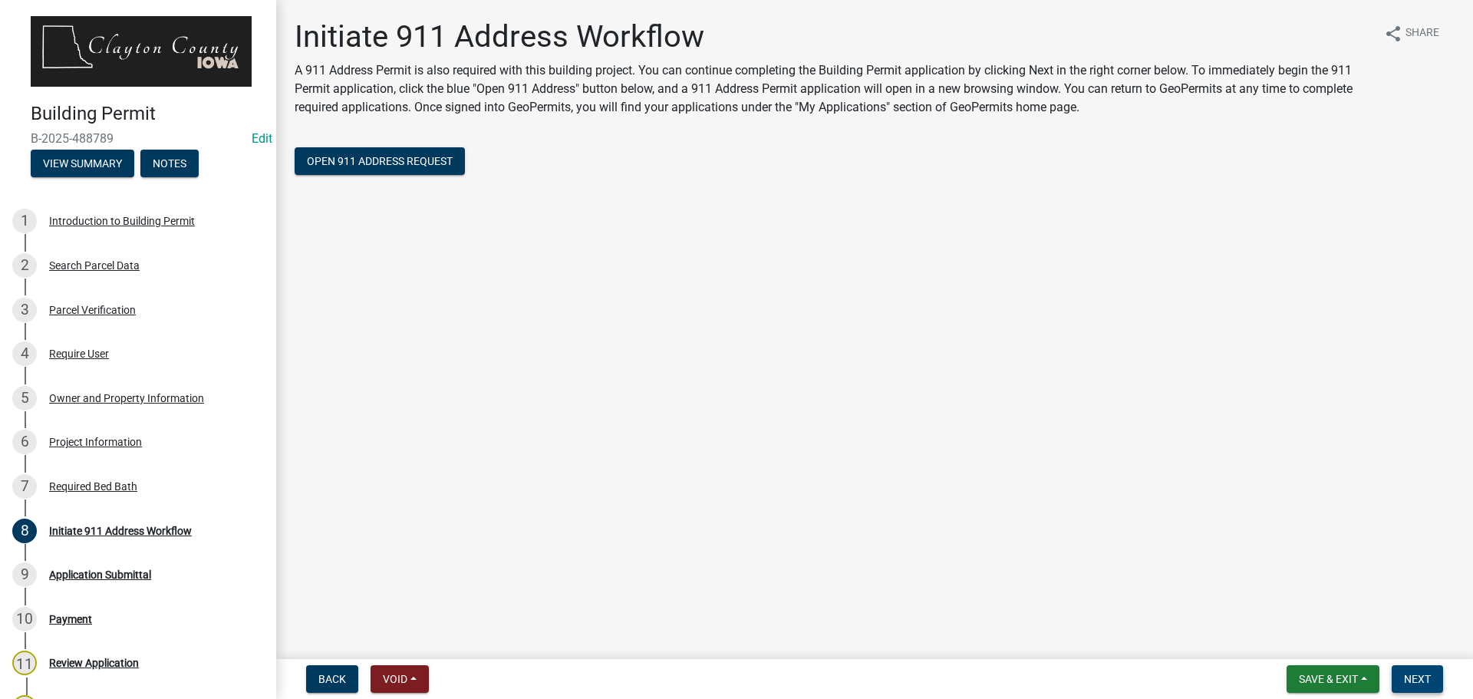
click at [1421, 675] on span "Next" at bounding box center [1417, 679] width 27 height 12
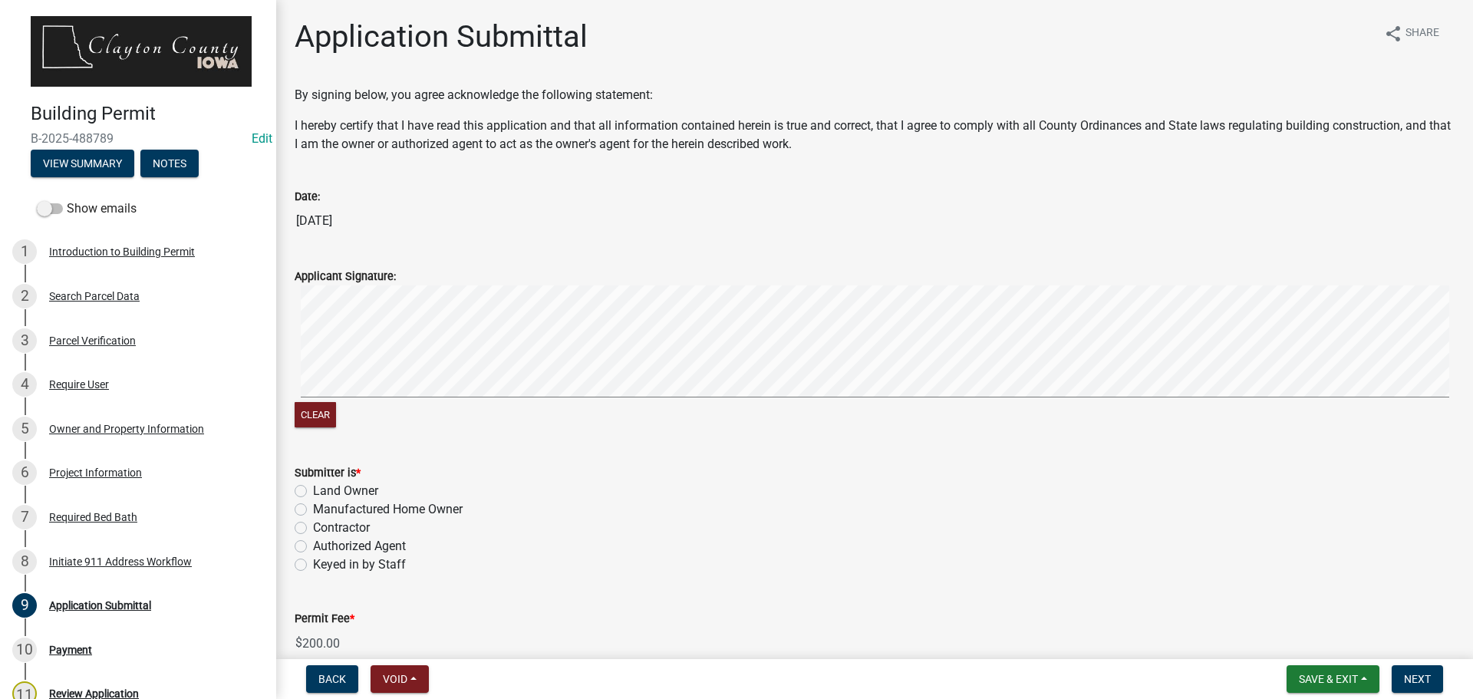
click at [313, 546] on label "Authorized Agent" at bounding box center [359, 546] width 93 height 18
click at [313, 546] on input "Authorized Agent" at bounding box center [318, 542] width 10 height 10
radio input "true"
click at [1417, 675] on span "Next" at bounding box center [1417, 679] width 27 height 12
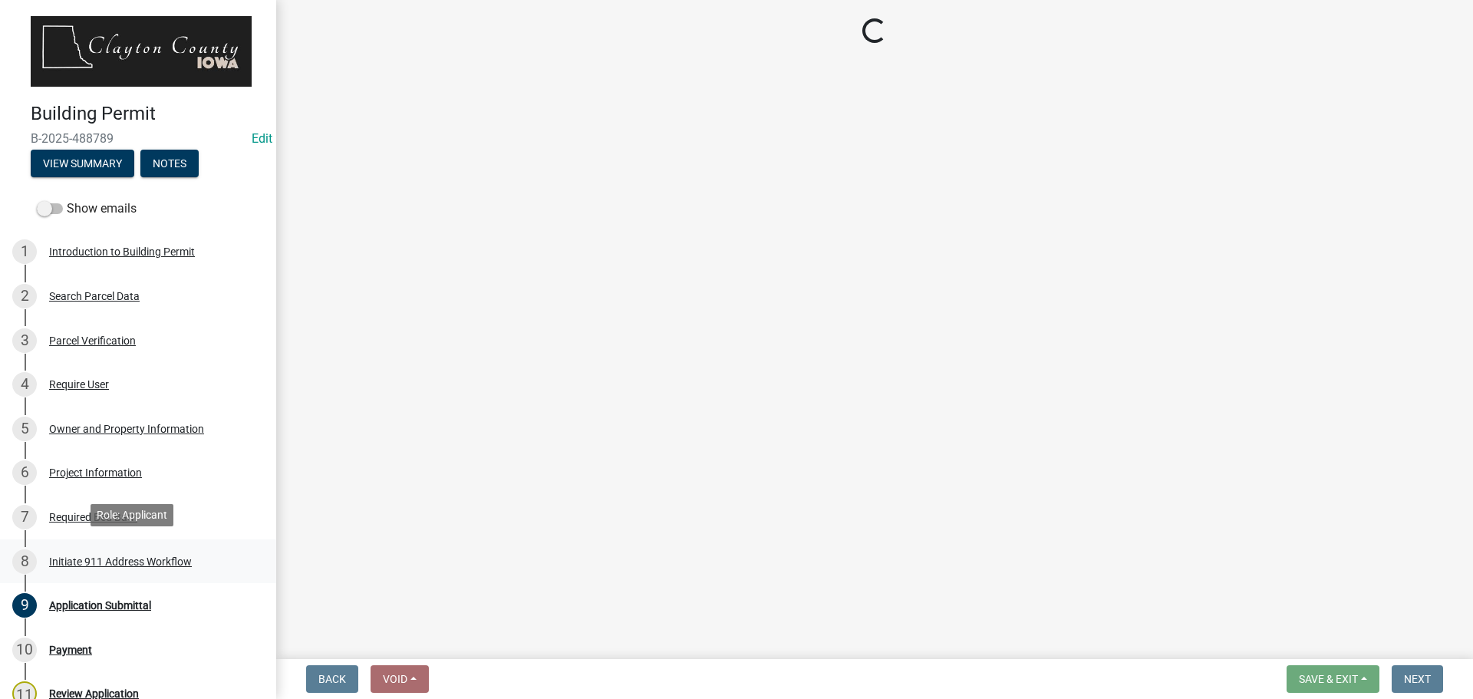
select select "3: 3"
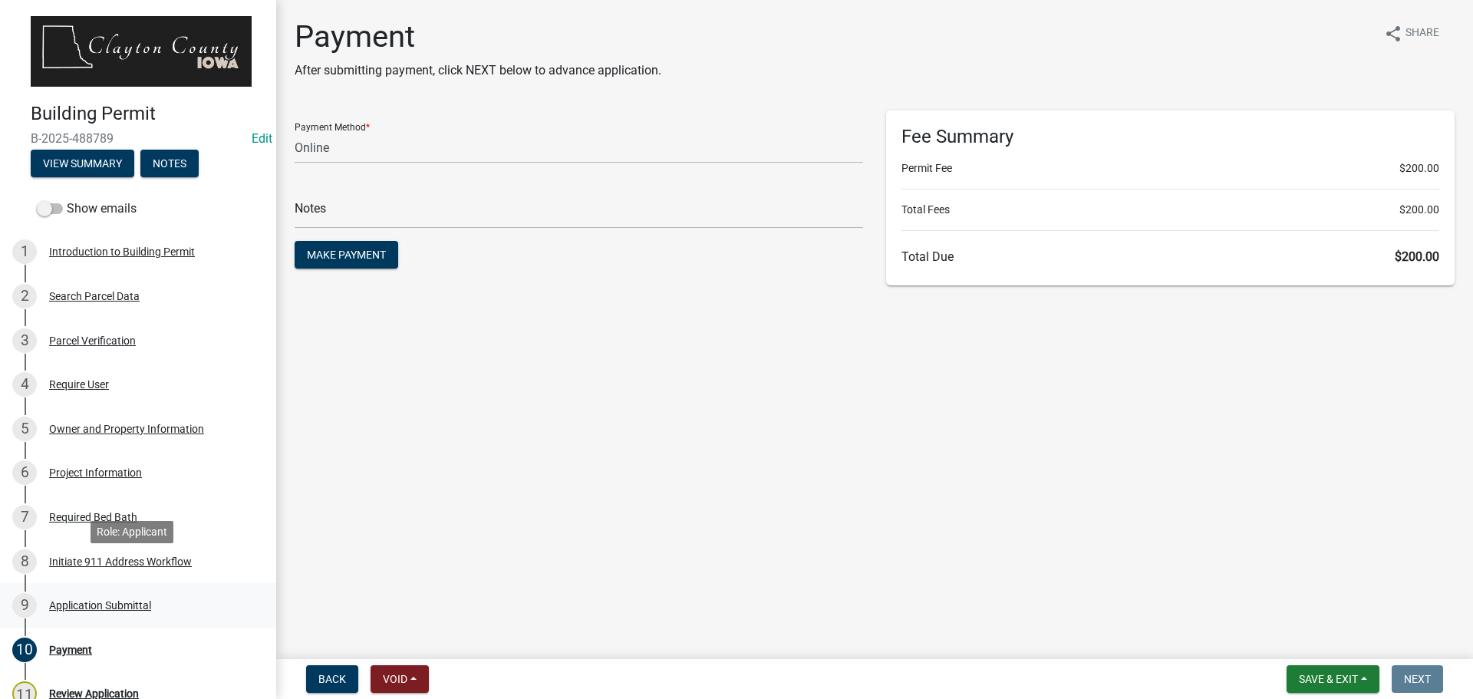
scroll to position [77, 0]
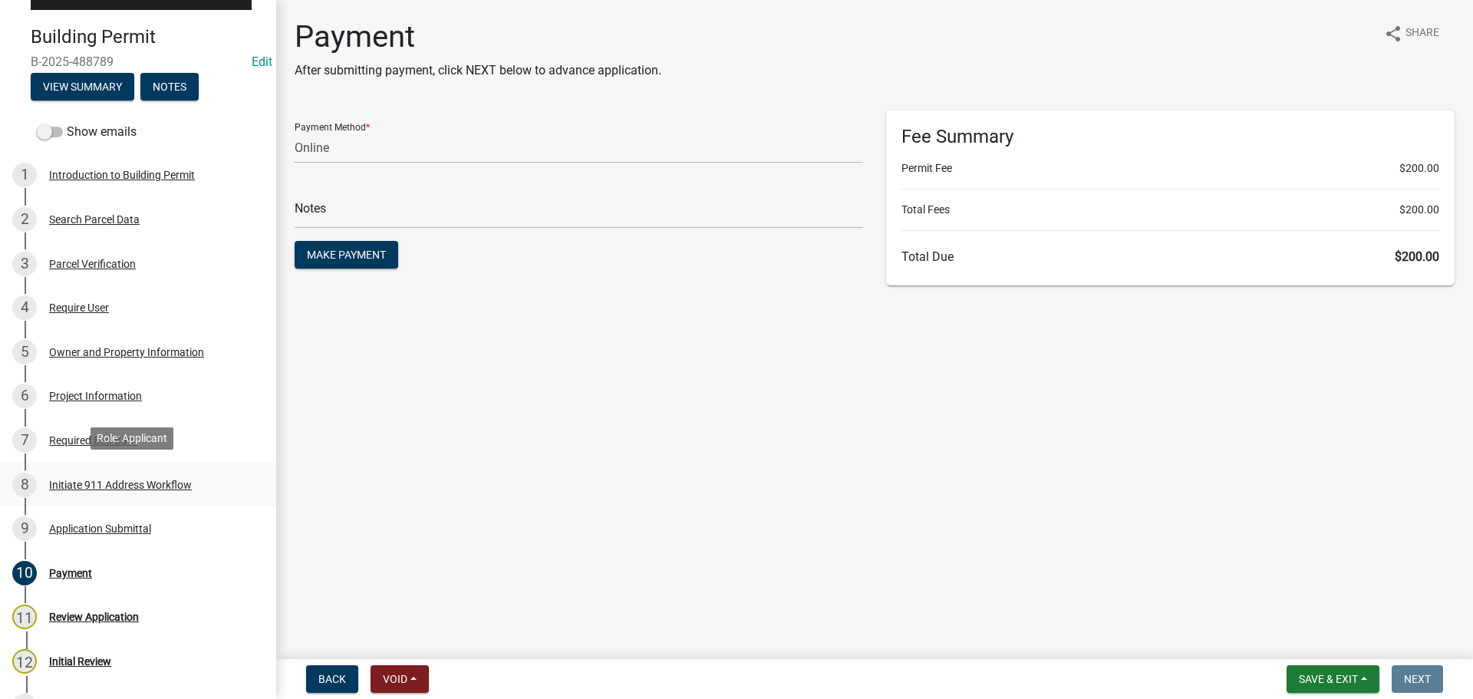
click at [86, 479] on div "Initiate 911 Address Workflow" at bounding box center [120, 484] width 143 height 11
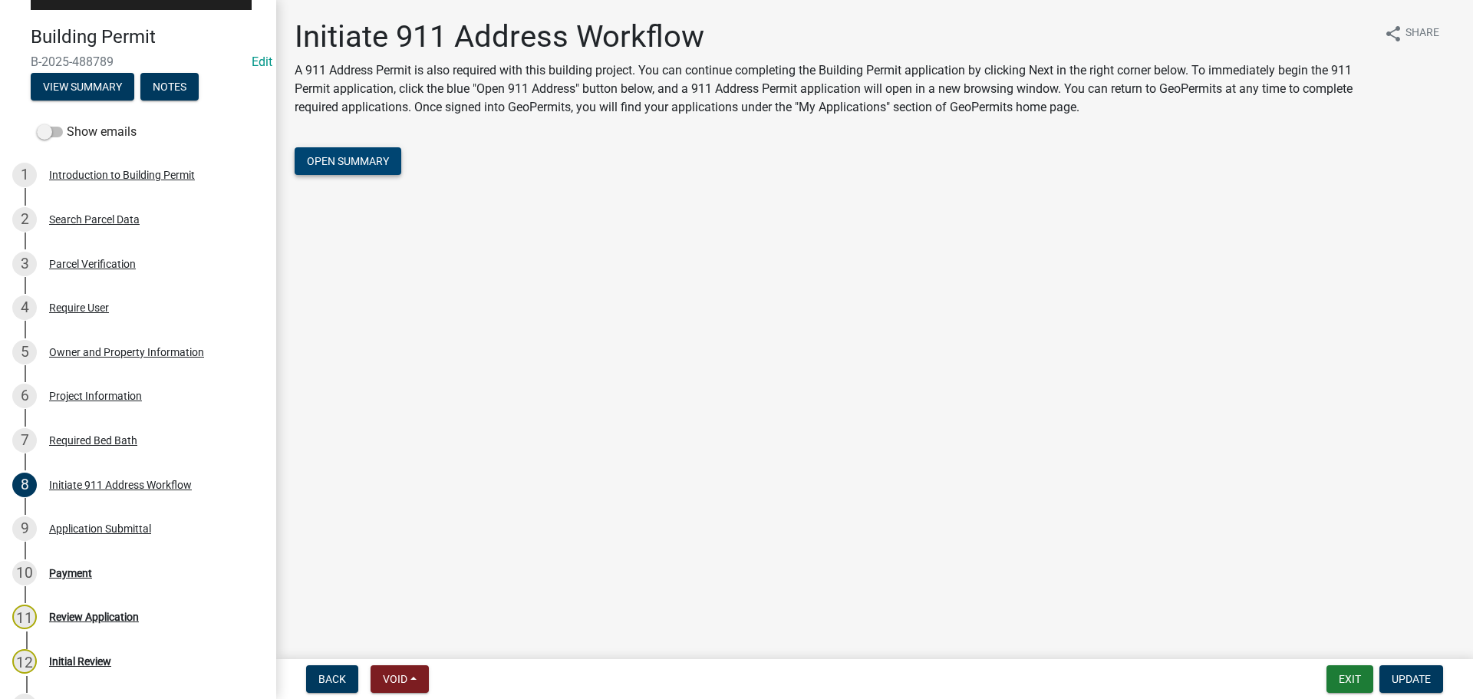
click at [361, 156] on span "Open Summary" at bounding box center [348, 161] width 82 height 12
click at [110, 435] on div "Required Bed Bath" at bounding box center [93, 440] width 88 height 11
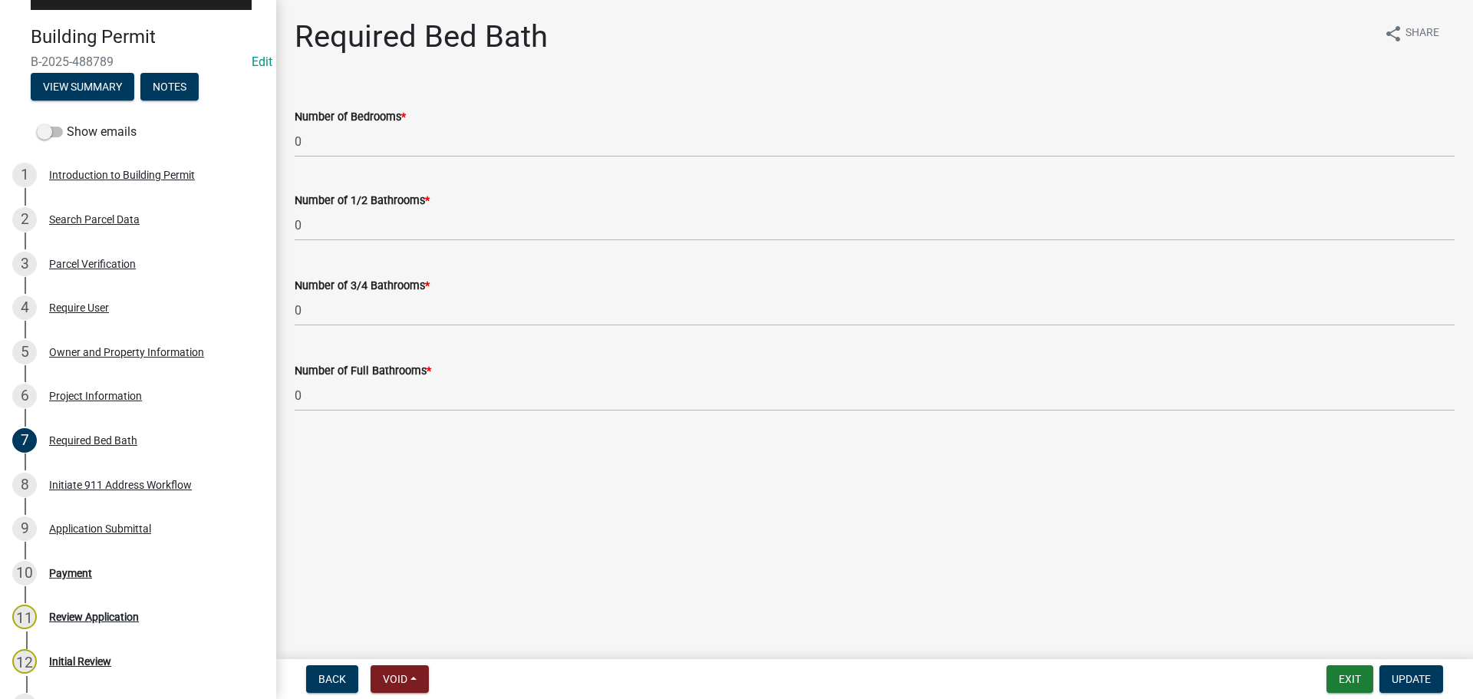
click at [716, 36] on div "Required Bed Bath share Share" at bounding box center [875, 42] width 1160 height 49
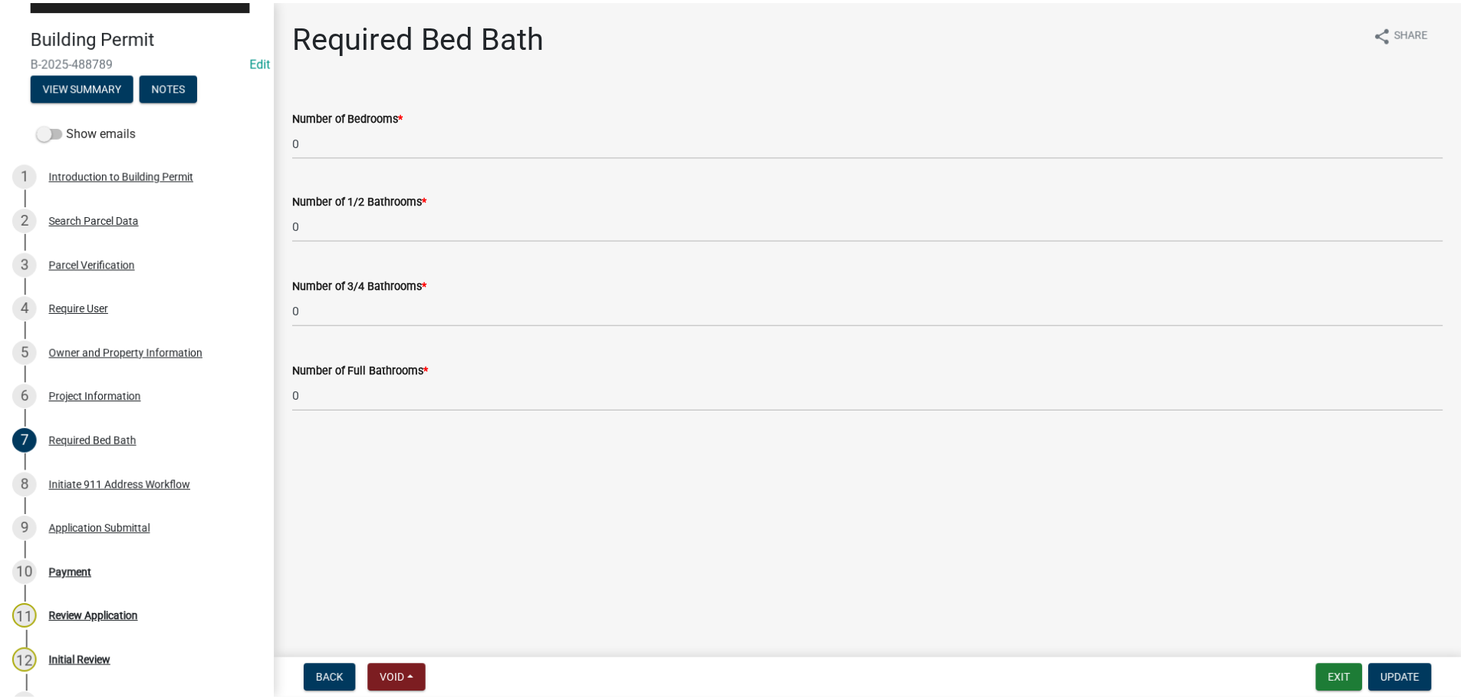
scroll to position [0, 0]
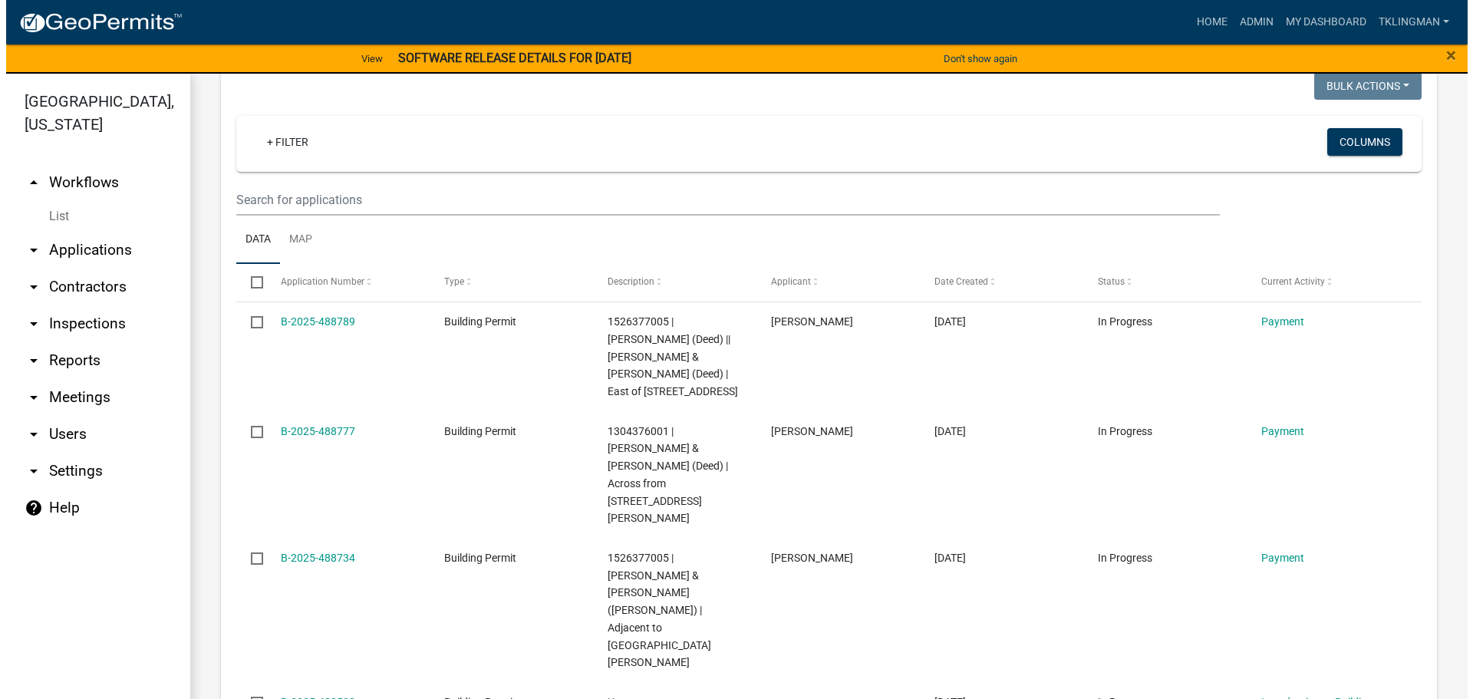
scroll to position [767, 0]
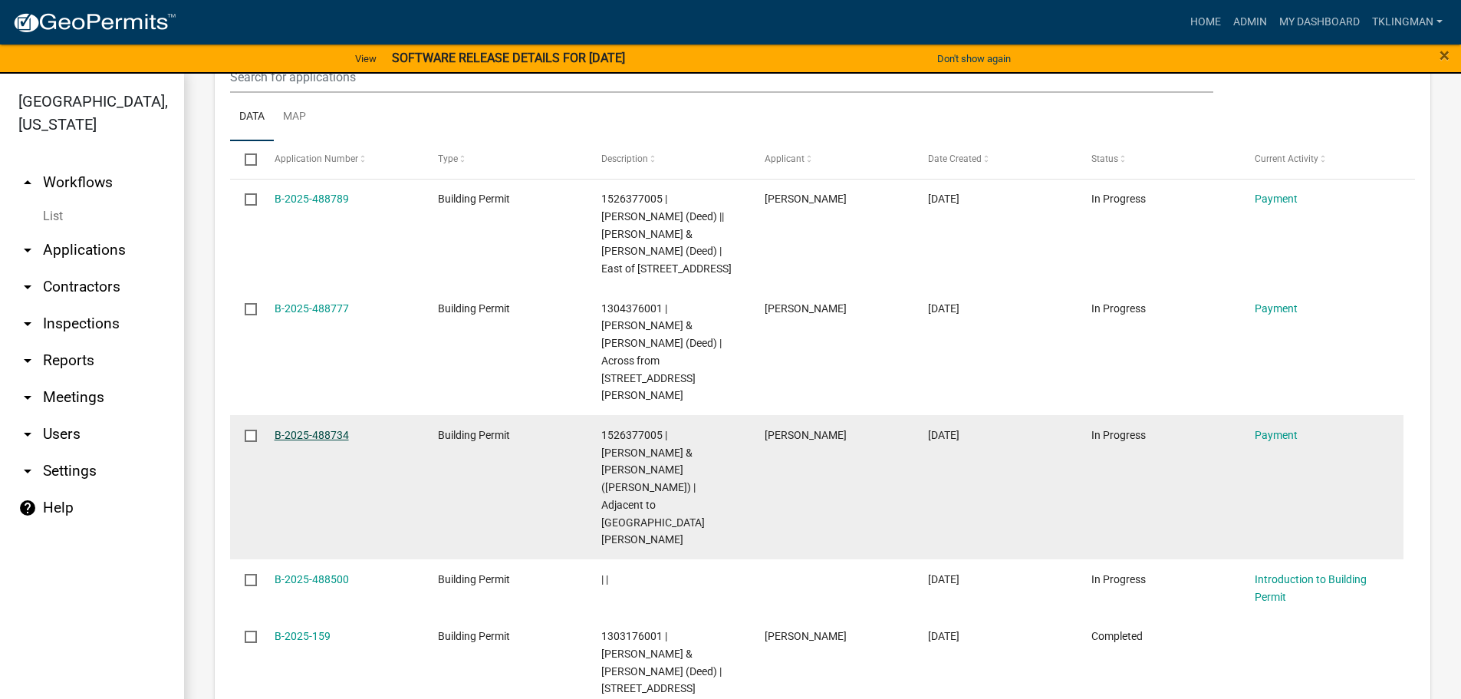
click at [332, 429] on link "B-2025-488734" at bounding box center [312, 435] width 74 height 12
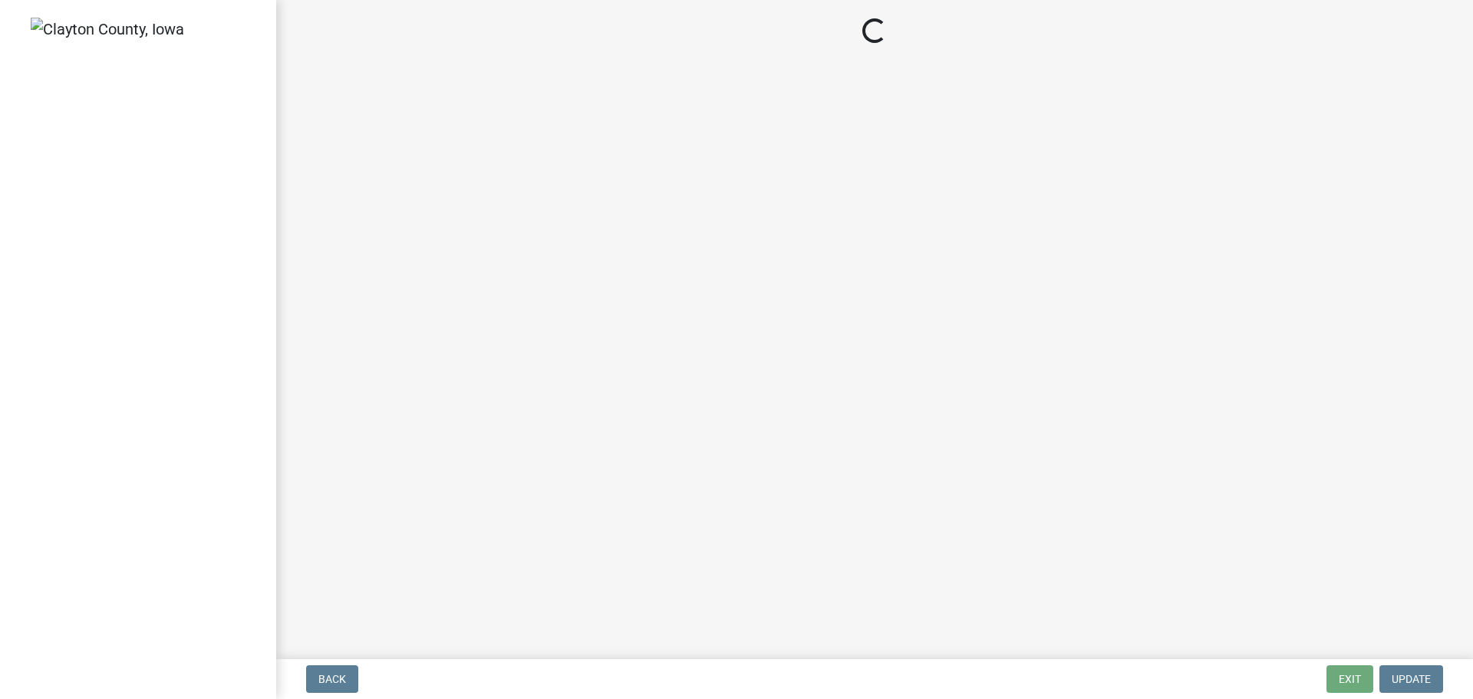
select select "3: 3"
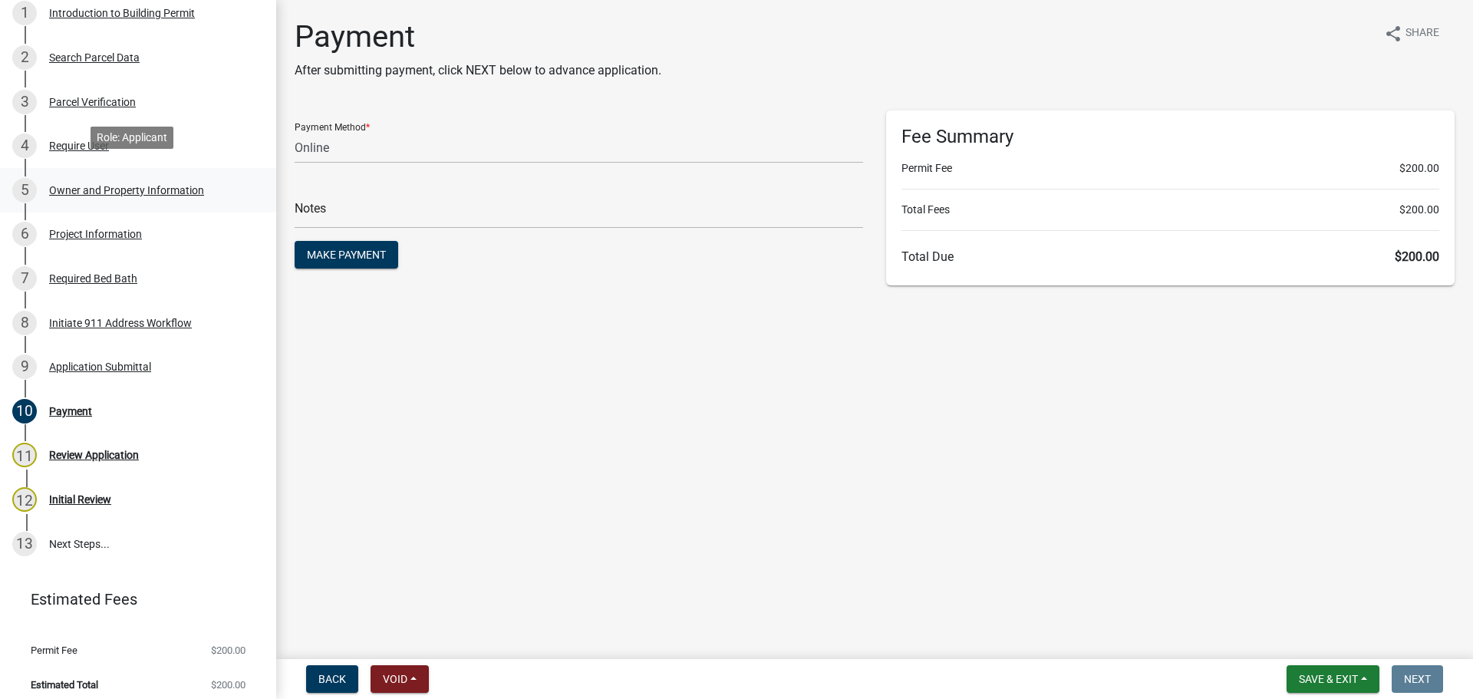
scroll to position [245, 0]
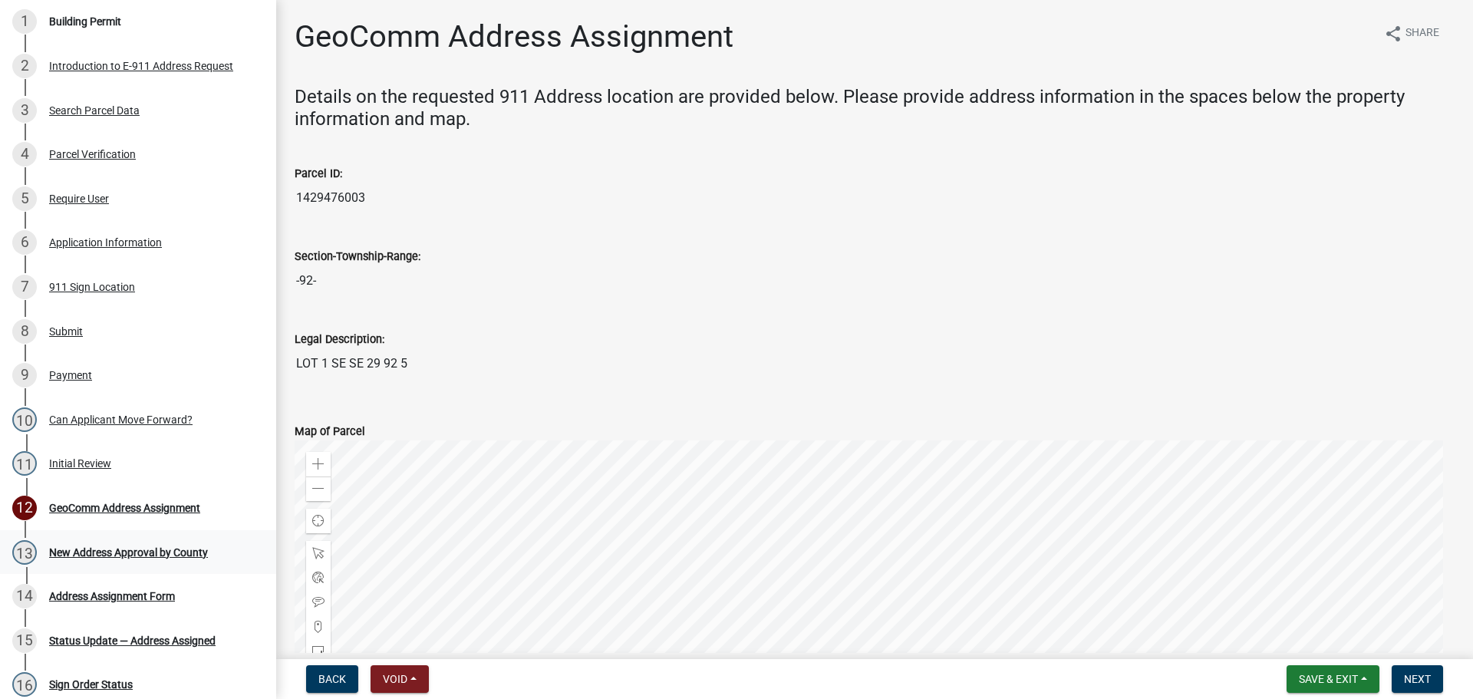
scroll to position [307, 0]
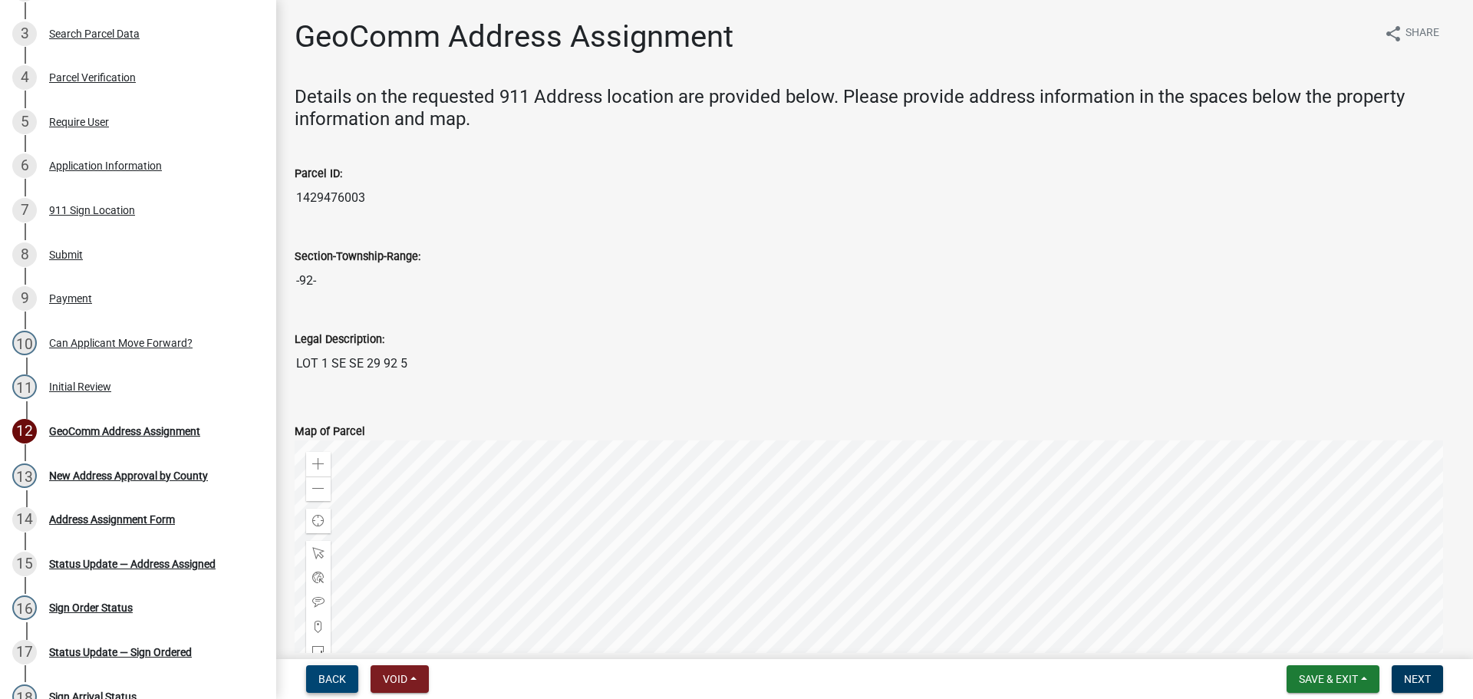
click at [334, 685] on span "Back" at bounding box center [332, 679] width 28 height 12
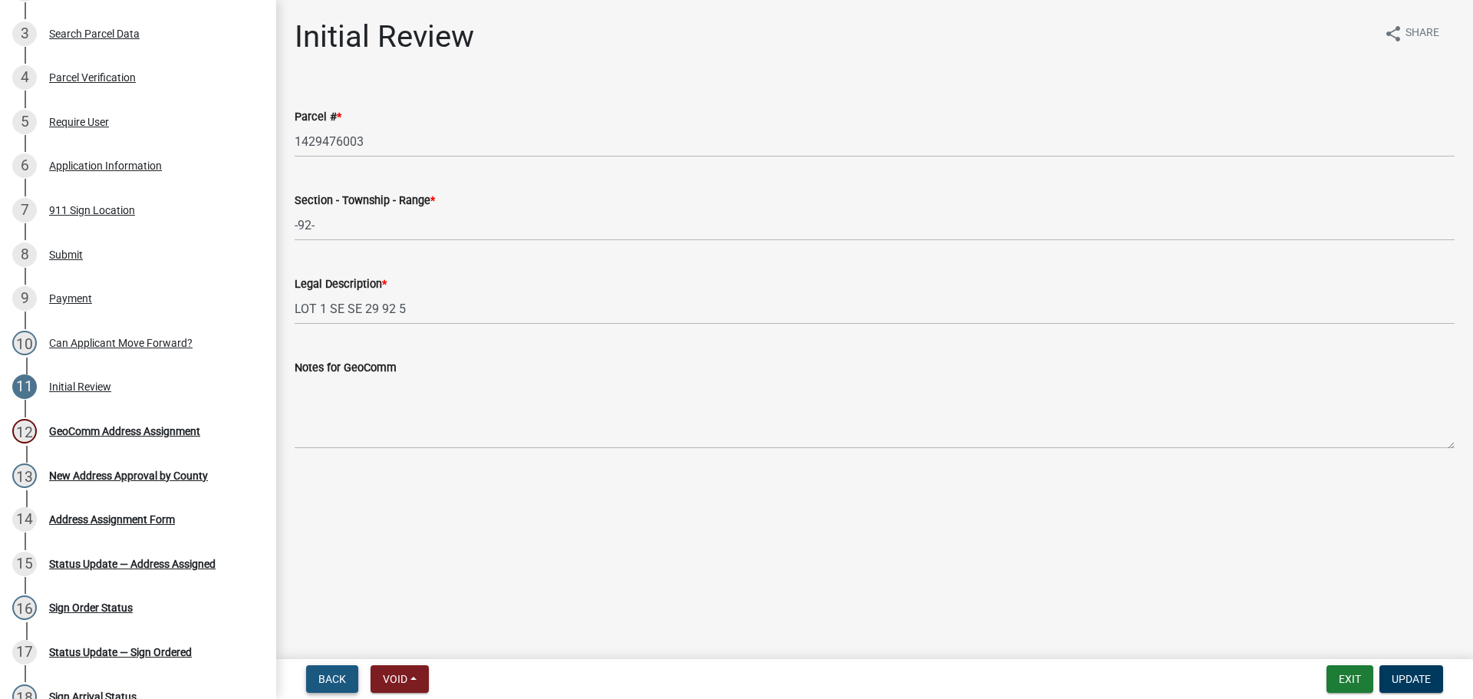
click at [320, 676] on span "Back" at bounding box center [332, 679] width 28 height 12
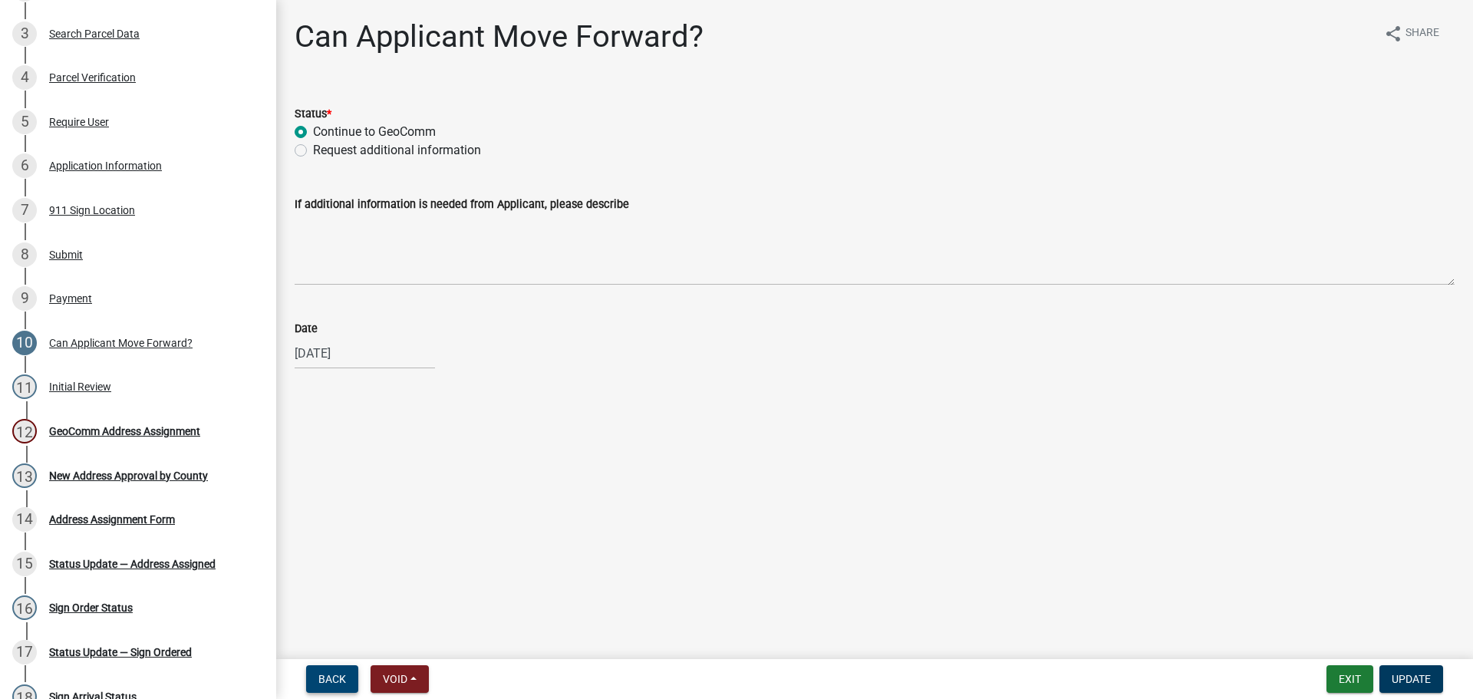
click at [333, 673] on span "Back" at bounding box center [332, 679] width 28 height 12
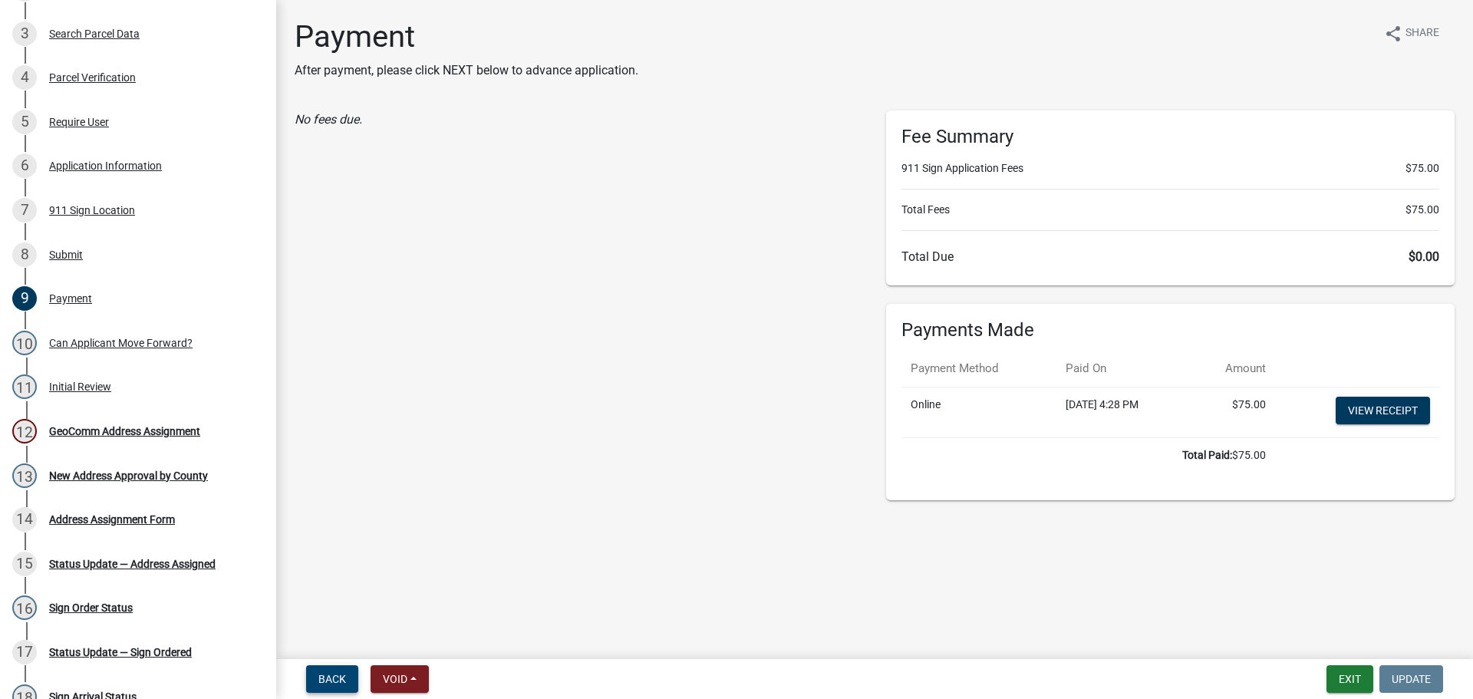
click at [336, 675] on span "Back" at bounding box center [332, 679] width 28 height 12
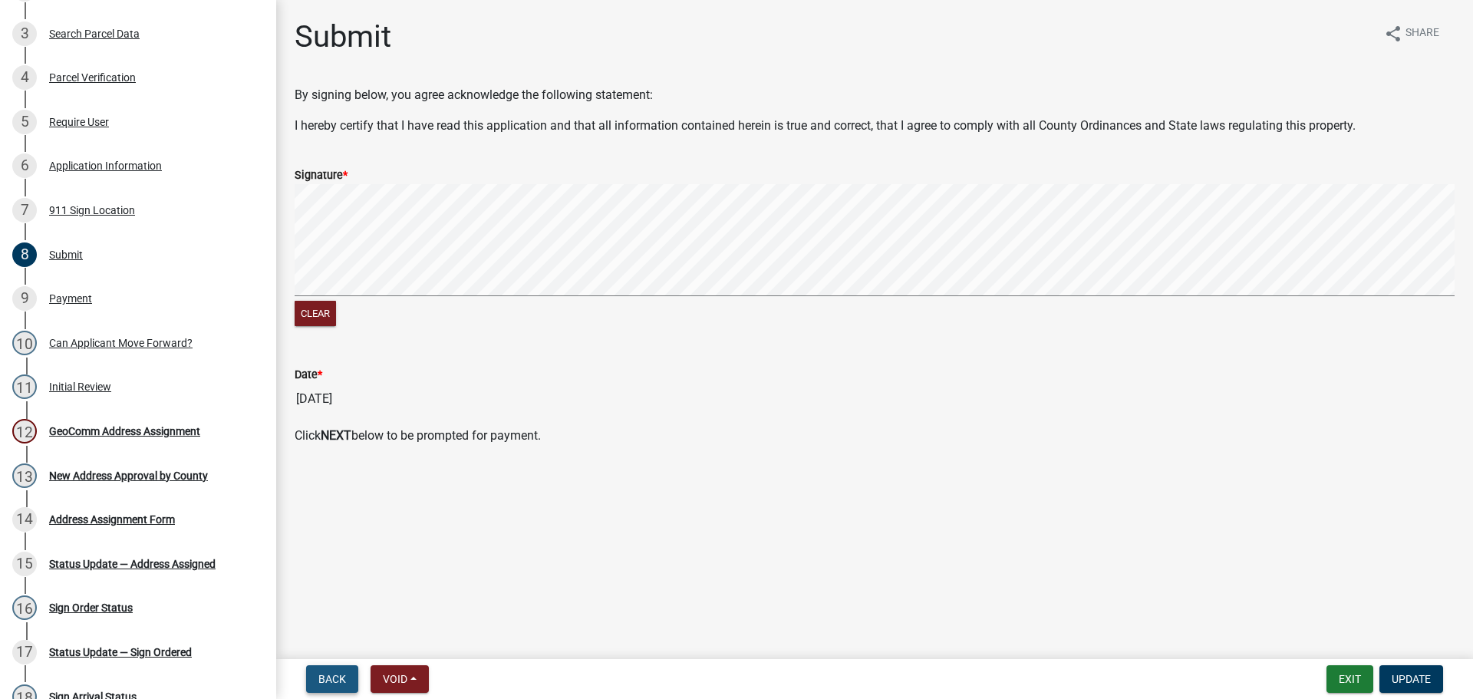
click at [336, 675] on span "Back" at bounding box center [332, 679] width 28 height 12
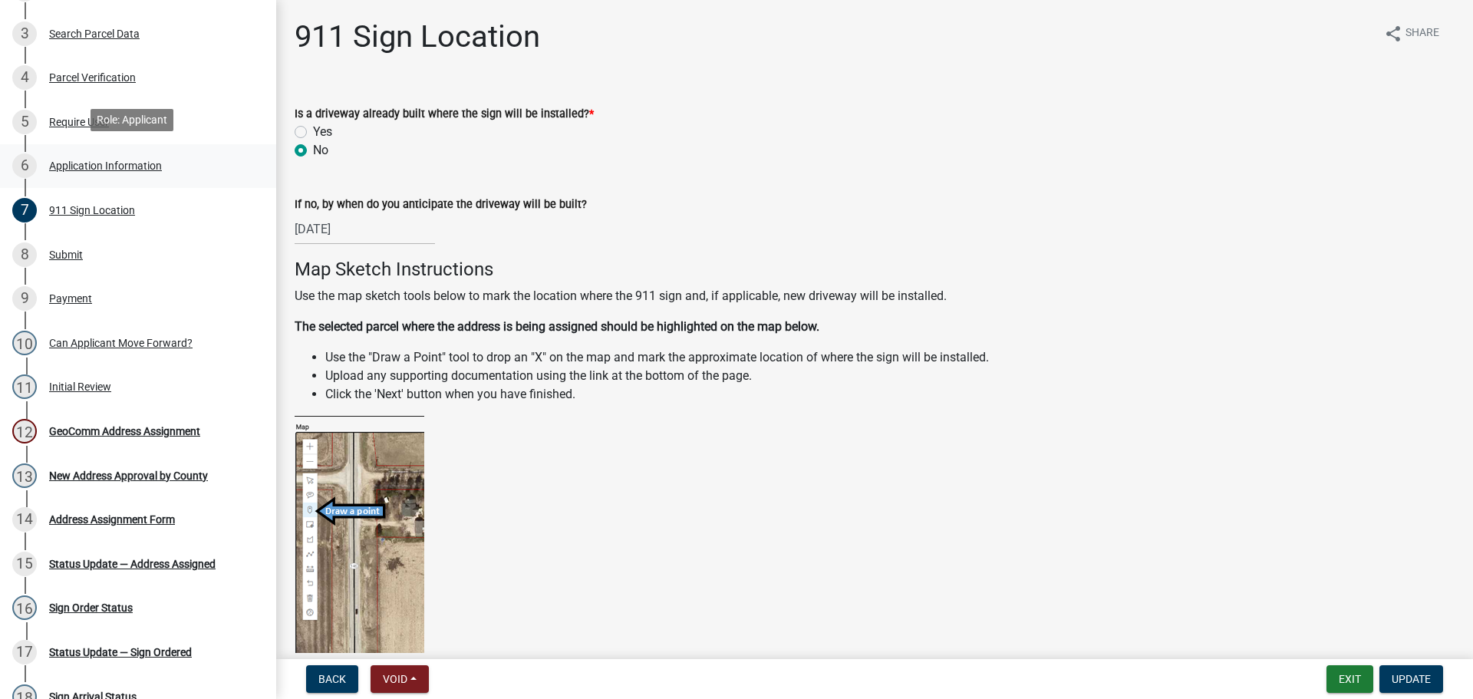
scroll to position [0, 0]
